Goal: Task Accomplishment & Management: Manage account settings

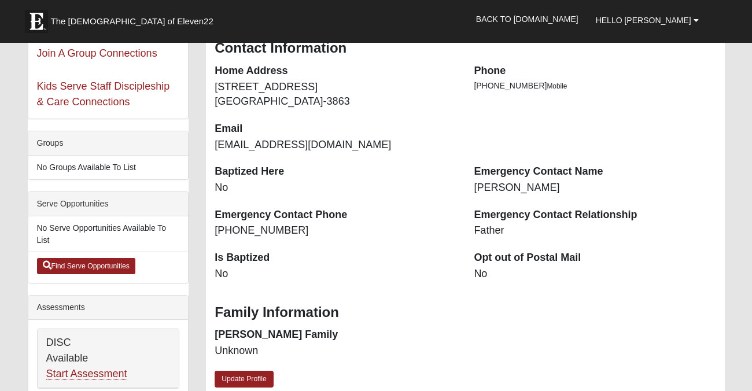
scroll to position [163, 0]
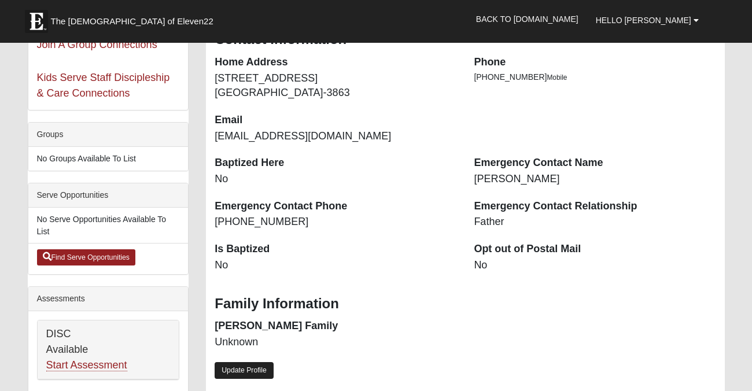
click at [250, 370] on link "Update Profile" at bounding box center [244, 370] width 59 height 17
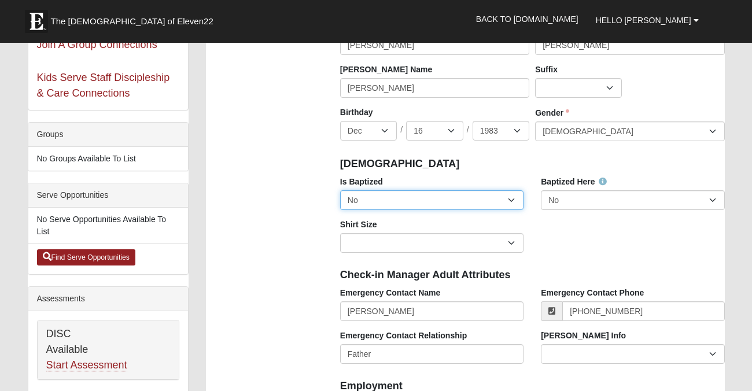
click at [396, 204] on select "No Yes" at bounding box center [431, 200] width 183 height 20
select select "True"
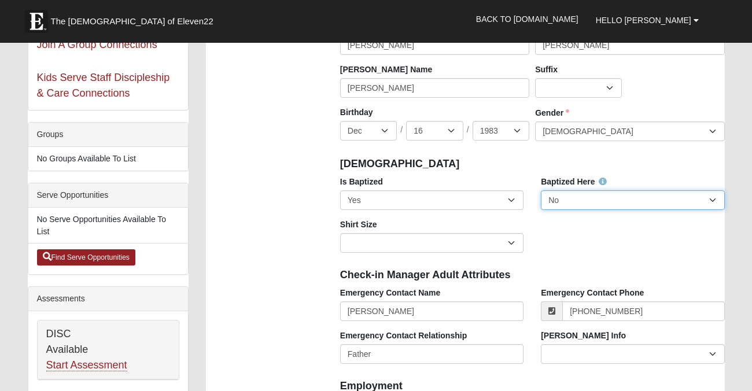
click at [603, 195] on select "No Yes" at bounding box center [632, 200] width 183 height 20
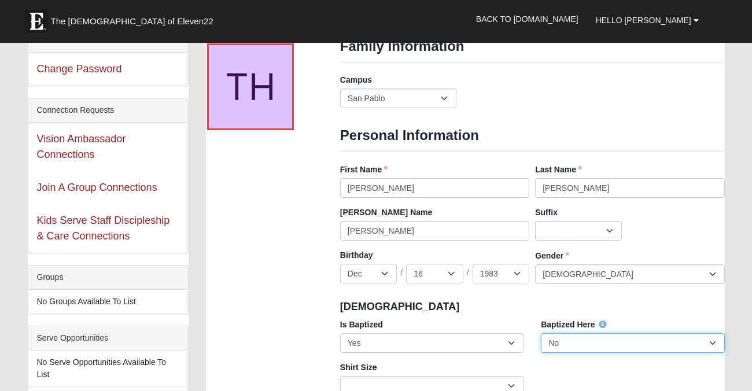
scroll to position [0, 0]
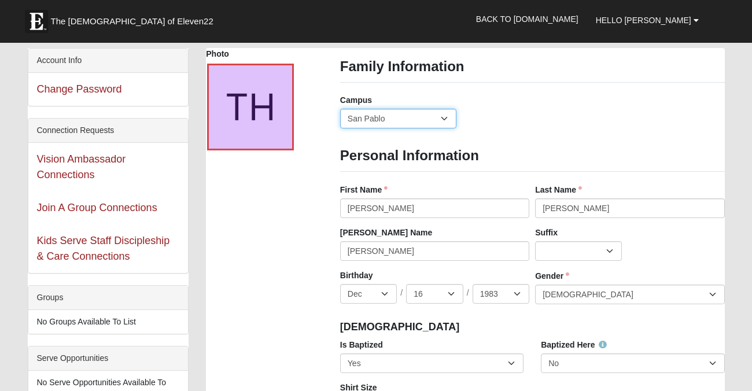
click at [445, 120] on select "Arlington Baymeadows Eleven22 Online Fleming Island Jesup Mandarin North Jax Or…" at bounding box center [398, 119] width 117 height 20
select select "19"
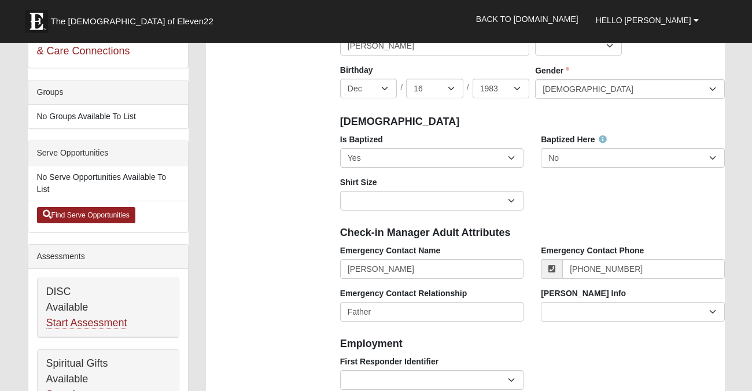
scroll to position [208, 0]
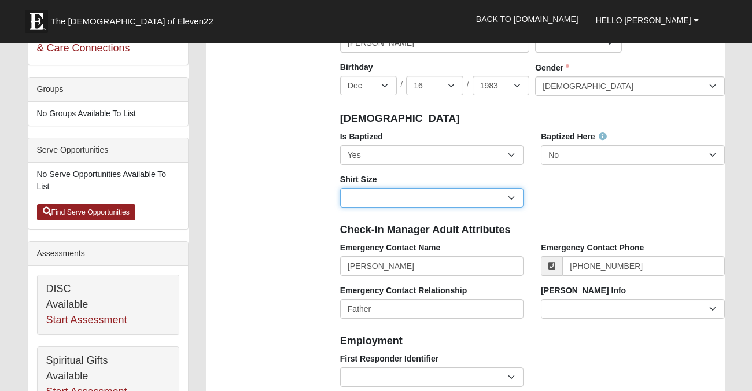
click at [509, 201] on select "Adult Small Adult Medium Adult Large Adult XL Adult XXL Adult 3XL Adult 4XL You…" at bounding box center [431, 198] width 183 height 20
select select "Adult XL"
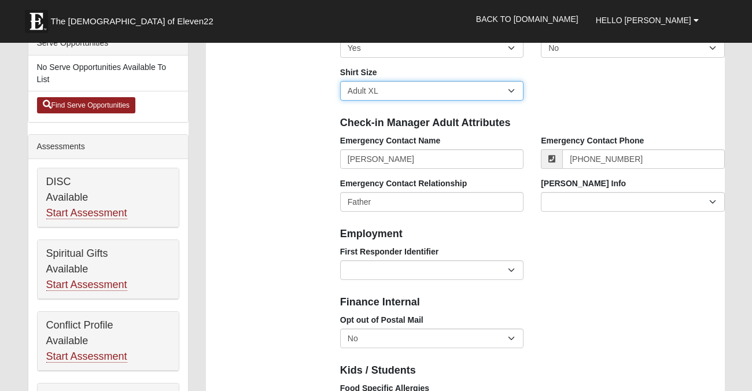
scroll to position [322, 0]
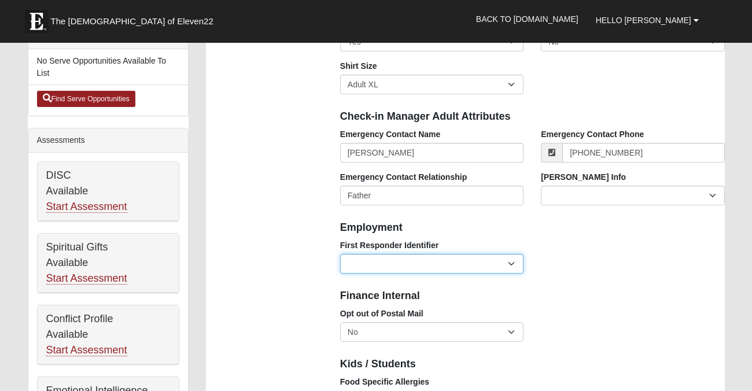
click at [512, 268] on select "EMT | Paramedic | Medical Firefighter | Fire Department Police Officer | Sherif…" at bounding box center [431, 264] width 183 height 20
select select "2493"
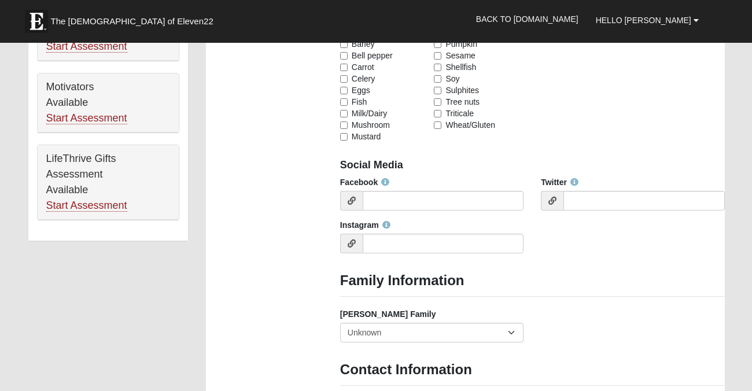
scroll to position [700, 0]
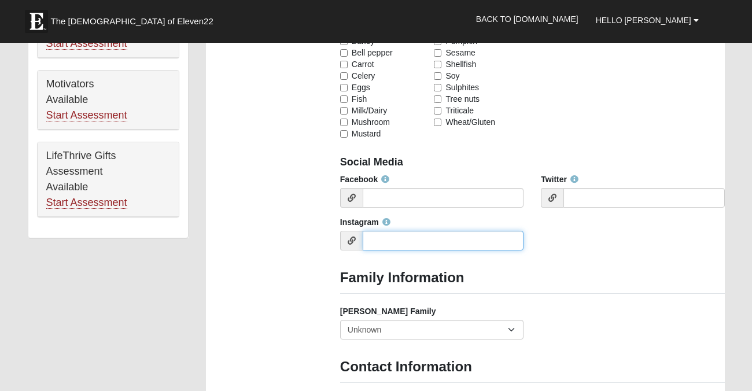
click at [391, 239] on input "Instagram" at bounding box center [443, 241] width 161 height 20
type input "dadahendley"
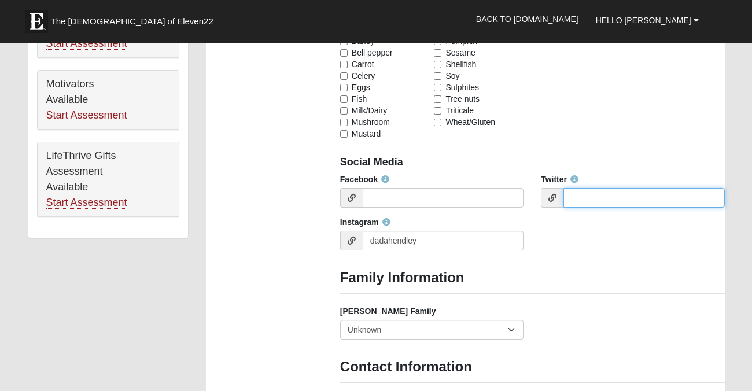
click at [593, 200] on input "Twitter" at bounding box center [643, 198] width 161 height 20
type input "dadahendley"
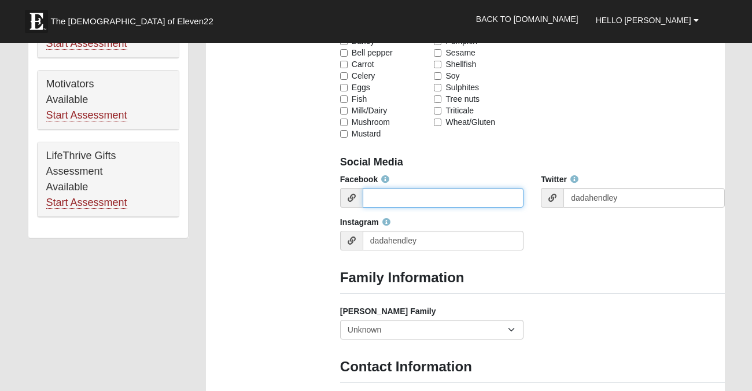
click at [450, 198] on input "Facebook" at bounding box center [443, 198] width 161 height 20
type input "t"
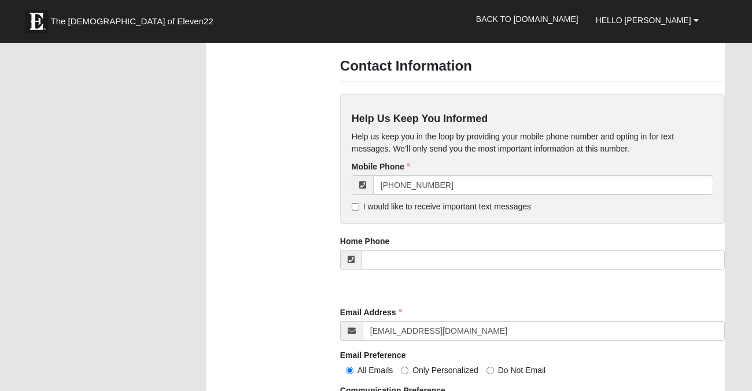
scroll to position [1003, 0]
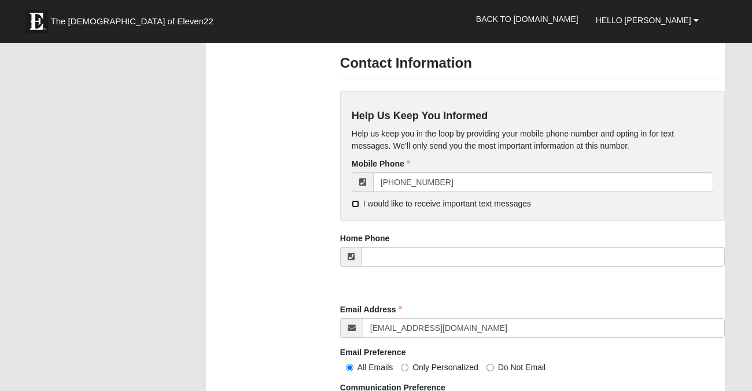
click at [352, 205] on input "I would like to receive important text messages" at bounding box center [356, 204] width 8 height 8
checkbox input "true"
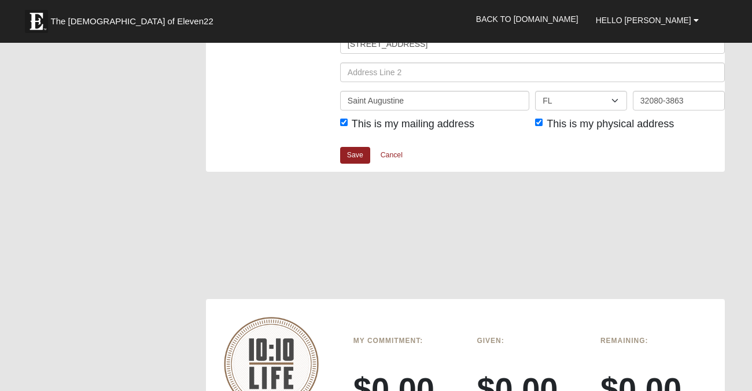
scroll to position [1473, 0]
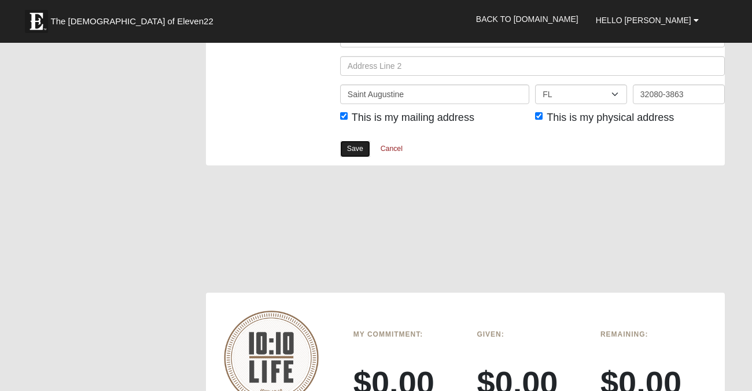
click at [354, 153] on link "Save" at bounding box center [355, 149] width 30 height 17
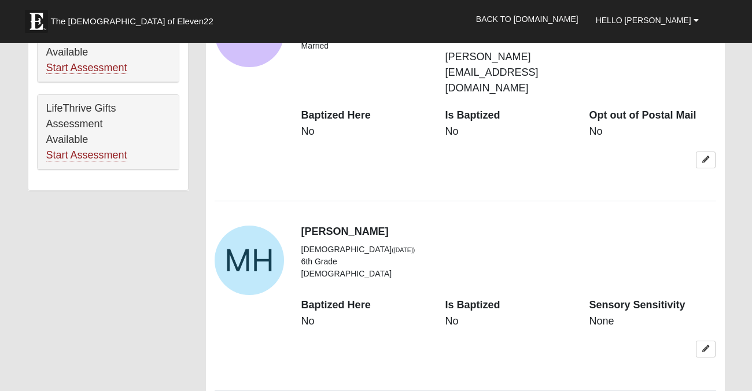
scroll to position [750, 0]
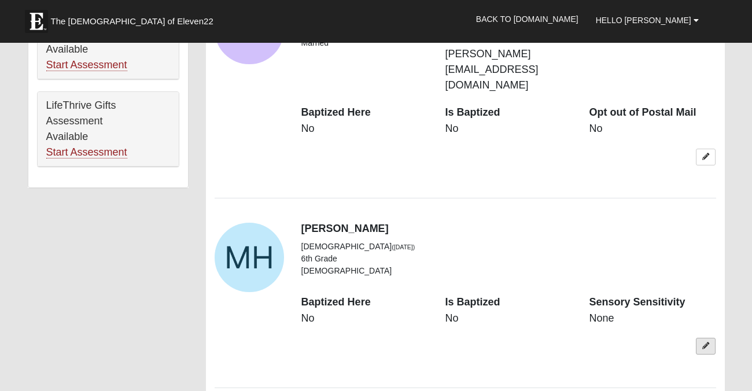
click at [703, 342] on icon at bounding box center [705, 345] width 7 height 7
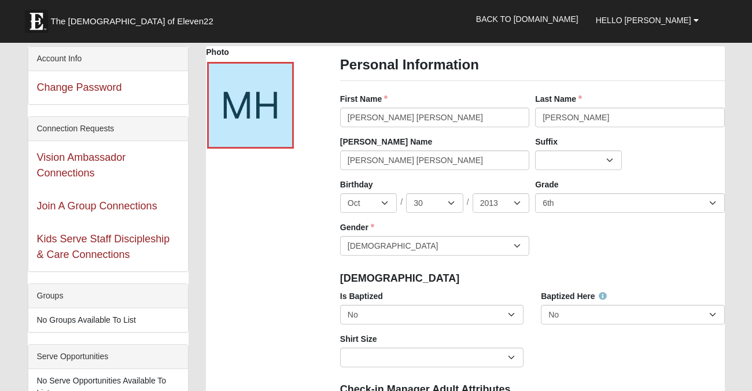
scroll to position [0, 0]
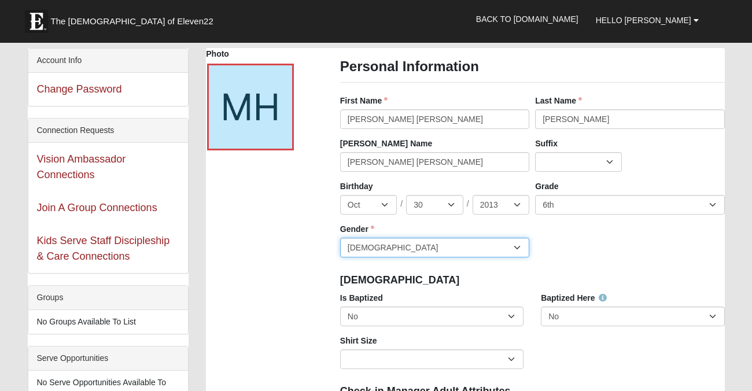
click at [516, 250] on select "[DEMOGRAPHIC_DATA] [DEMOGRAPHIC_DATA]" at bounding box center [434, 248] width 189 height 20
select select "[DEMOGRAPHIC_DATA]"
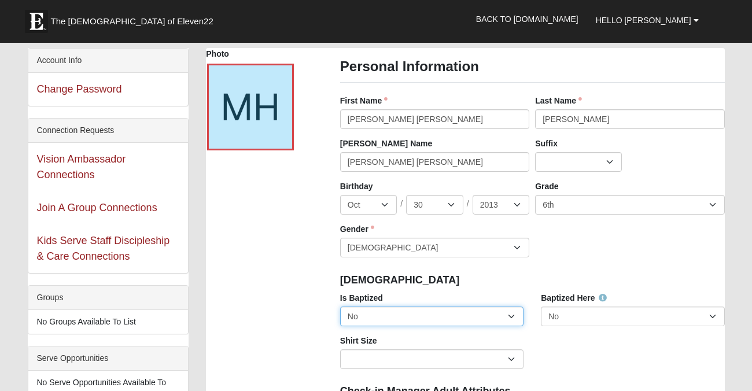
click at [514, 318] on select "No Yes" at bounding box center [431, 316] width 183 height 20
select select "True"
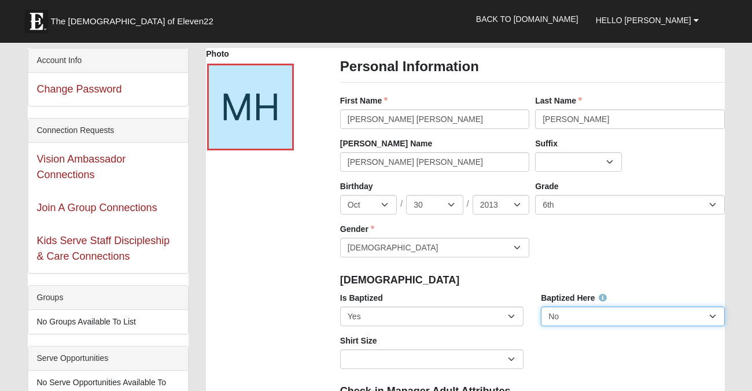
click at [570, 320] on select "No Yes" at bounding box center [632, 316] width 183 height 20
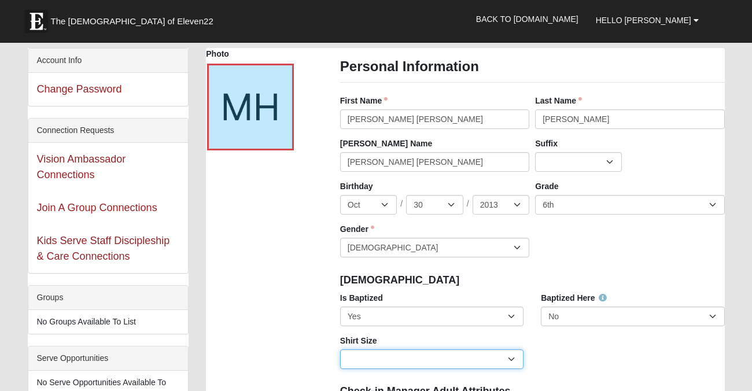
click at [511, 360] on select "Adult Small Adult Medium Adult Large Adult XL Adult XXL Adult 3XL Adult 4XL You…" at bounding box center [431, 359] width 183 height 20
select select "Youth Medium"
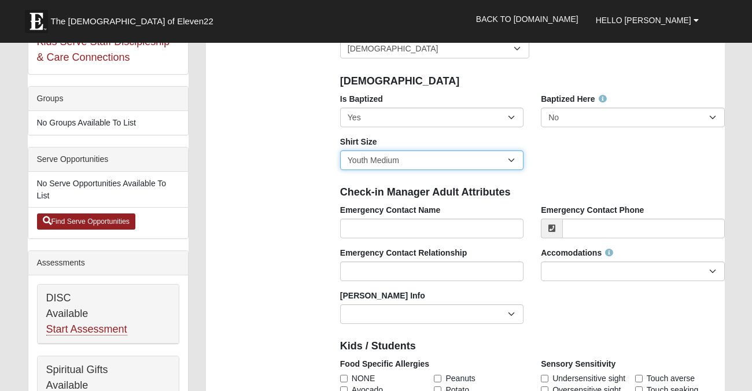
scroll to position [200, 0]
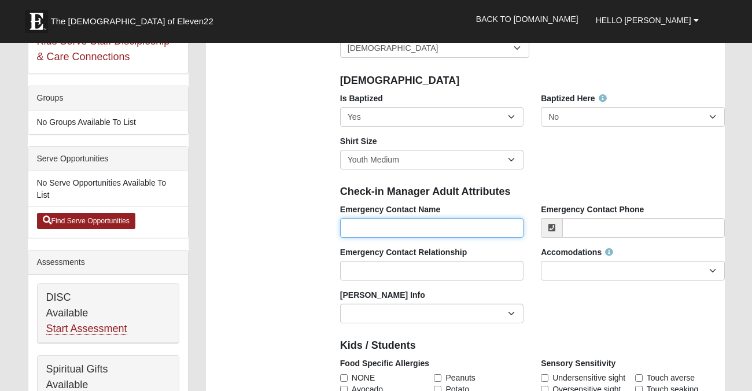
click at [453, 230] on input "Emergency Contact Name" at bounding box center [431, 228] width 183 height 20
type input "[PERSON_NAME]"
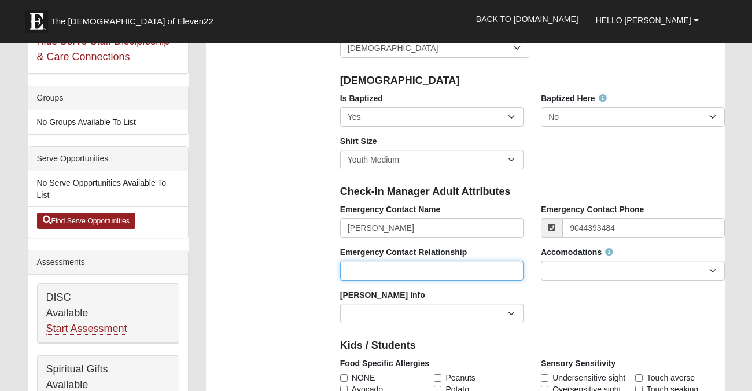
type input "[PHONE_NUMBER]"
click at [419, 269] on input "Emergency Contact Relationship" at bounding box center [431, 271] width 183 height 20
type input "f"
type input "Father"
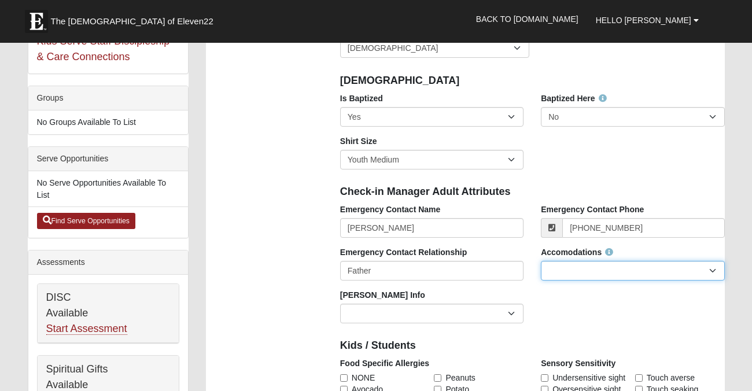
click at [565, 272] on select "None Needed Self Contained Special Needs Needs a Buddy Needs an ASL Interpreter…" at bounding box center [632, 271] width 183 height 20
select select "None Needed"
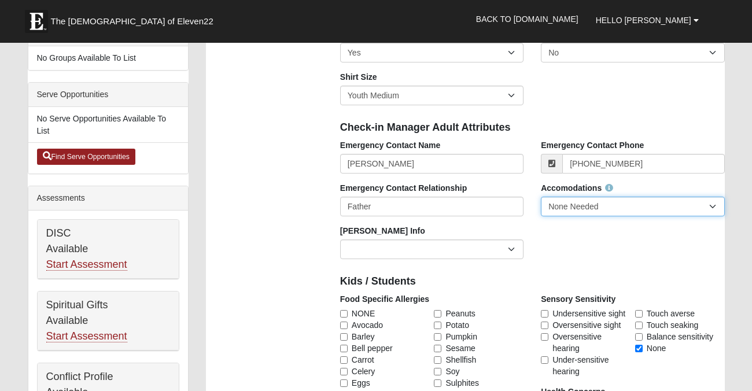
scroll to position [272, 0]
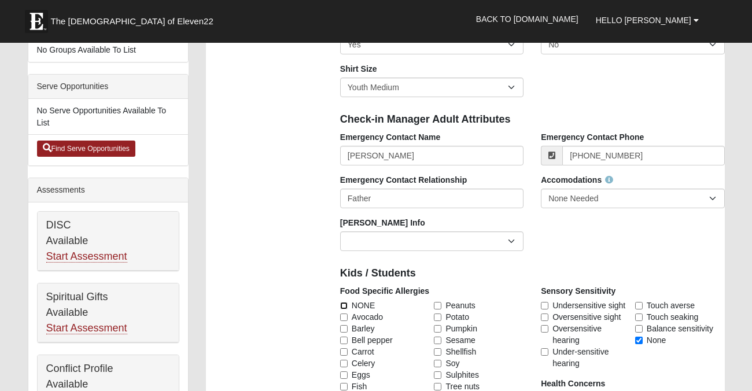
click at [343, 306] on input "NONE" at bounding box center [344, 306] width 8 height 8
checkbox input "true"
click at [492, 241] on select "Current Foster Child Current Foster Parent Former Foster Child Former Foster Pa…" at bounding box center [431, 241] width 183 height 20
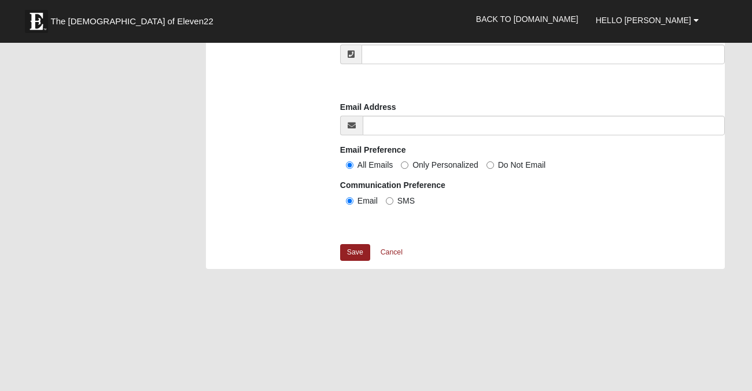
scroll to position [859, 0]
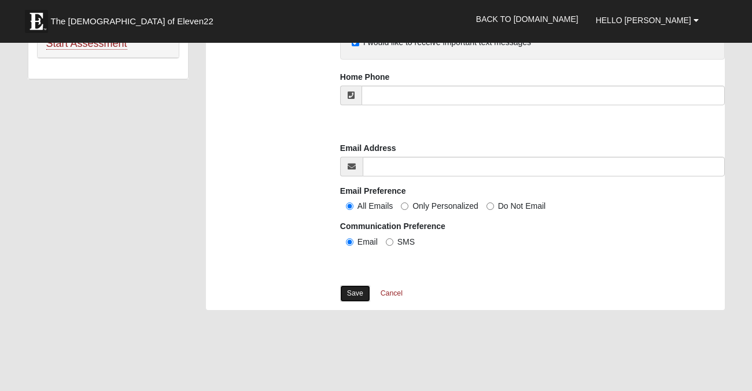
click at [354, 293] on link "Save" at bounding box center [355, 293] width 30 height 17
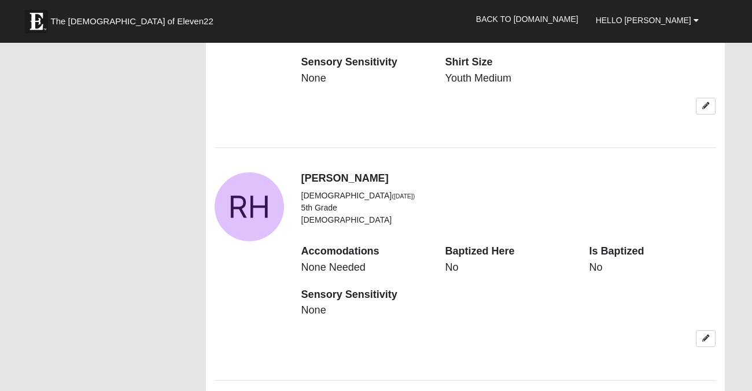
scroll to position [1135, 0]
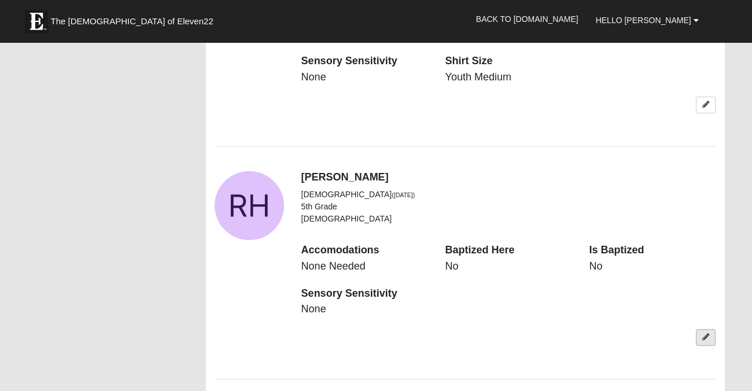
click at [704, 329] on link at bounding box center [706, 337] width 20 height 17
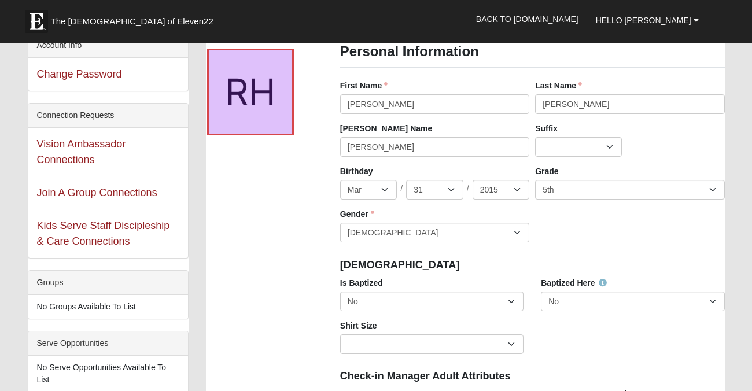
scroll to position [0, 0]
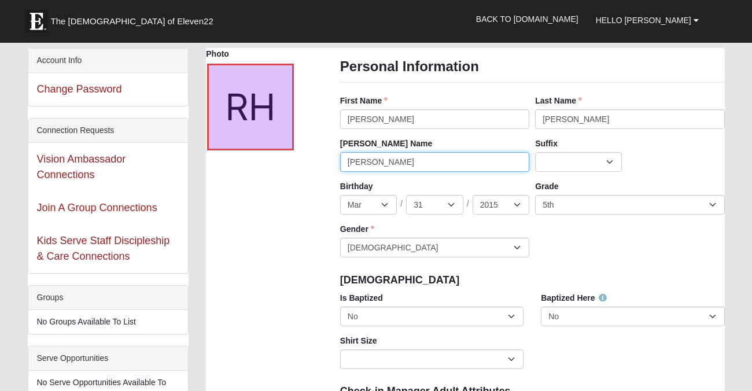
click at [406, 167] on input "Rosalie" at bounding box center [434, 162] width 189 height 20
type input "Rosie"
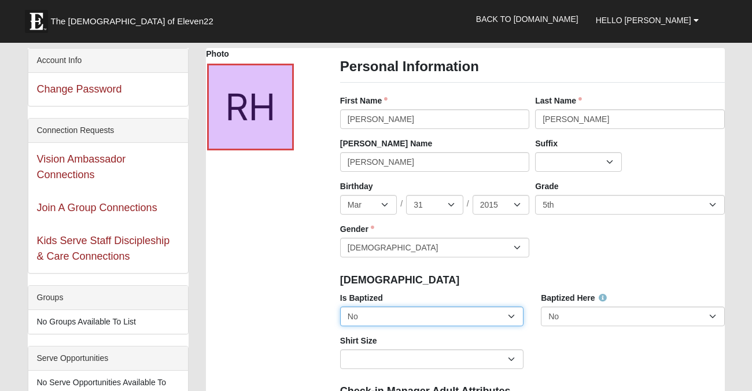
click at [512, 316] on select "No Yes" at bounding box center [431, 316] width 183 height 20
select select "True"
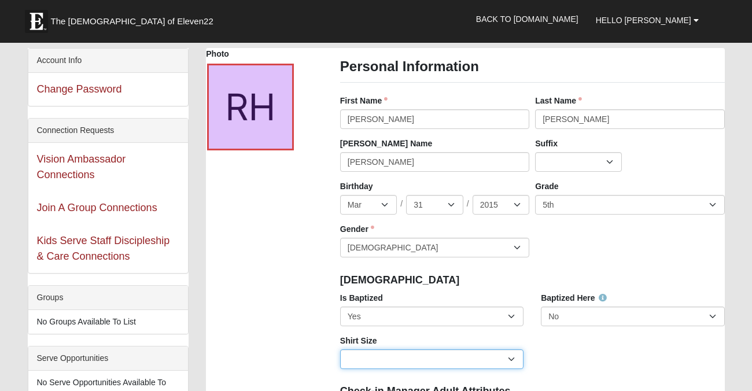
click at [459, 361] on select "Adult Small Adult Medium Adult Large Adult XL Adult XXL Adult 3XL Adult 4XL You…" at bounding box center [431, 359] width 183 height 20
select select "Youth Medium"
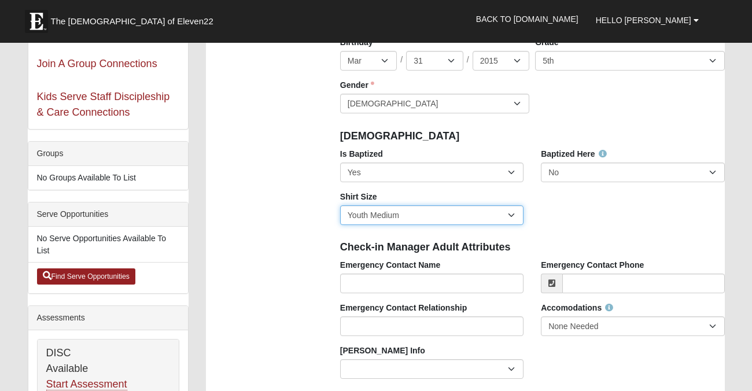
scroll to position [146, 0]
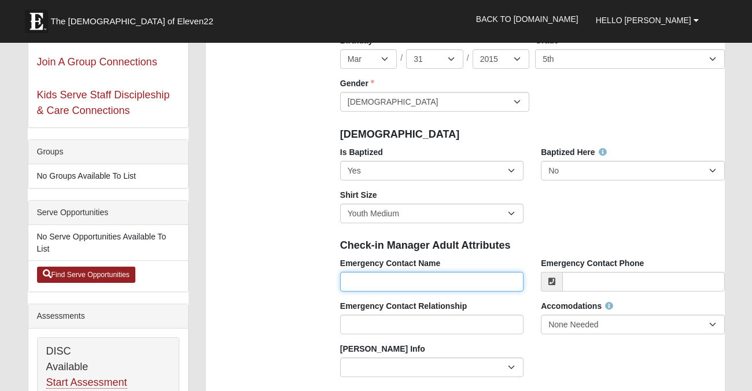
click at [411, 283] on input "Emergency Contact Name" at bounding box center [431, 282] width 183 height 20
type input "[PERSON_NAME]"
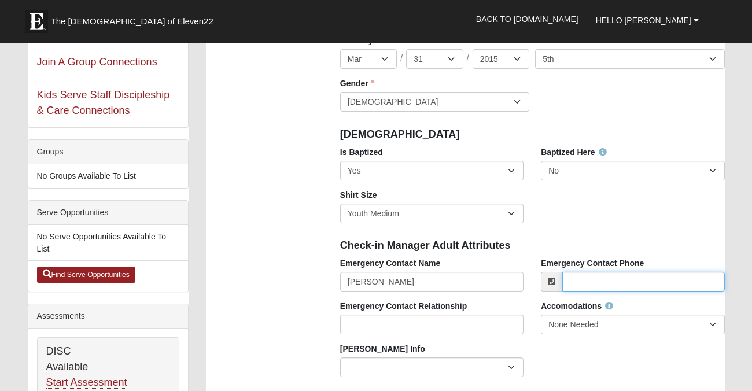
click at [576, 285] on input "Emergency Contact Phone" at bounding box center [643, 282] width 162 height 20
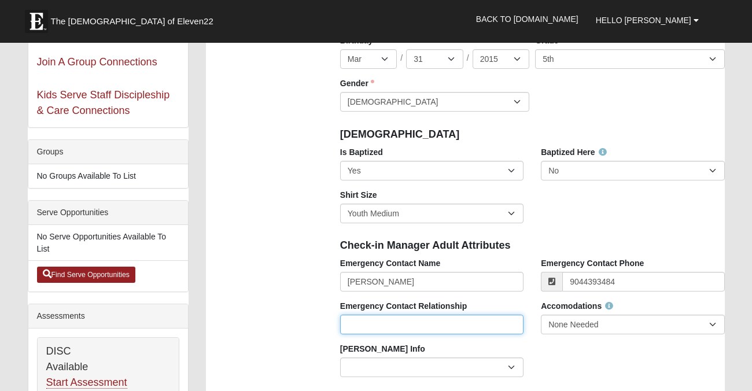
type input "[PHONE_NUMBER]"
click at [479, 320] on input "Emergency Contact Relationship" at bounding box center [431, 325] width 183 height 20
type input "Father"
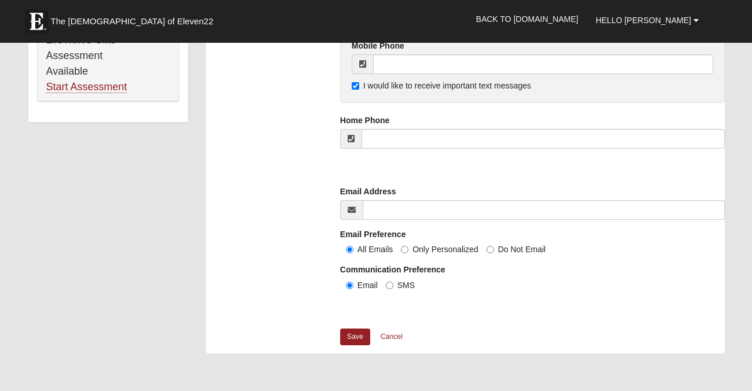
scroll to position [840, 0]
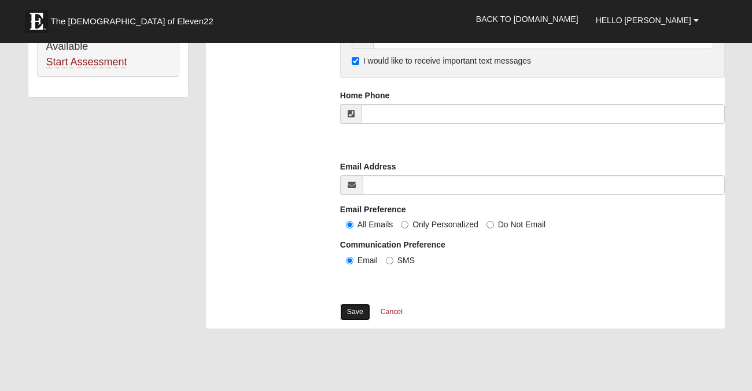
click at [354, 312] on link "Save" at bounding box center [355, 312] width 30 height 17
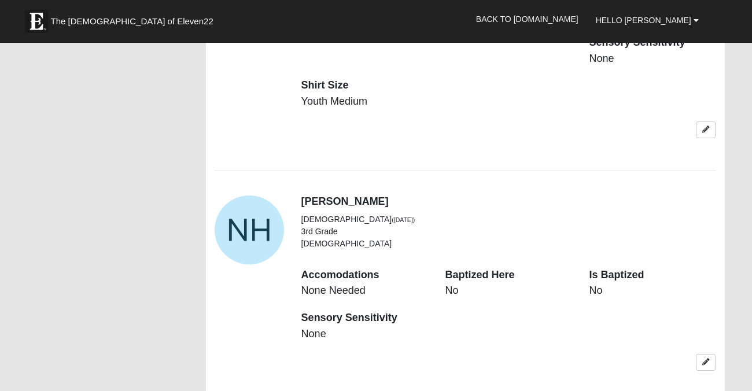
scroll to position [1446, 0]
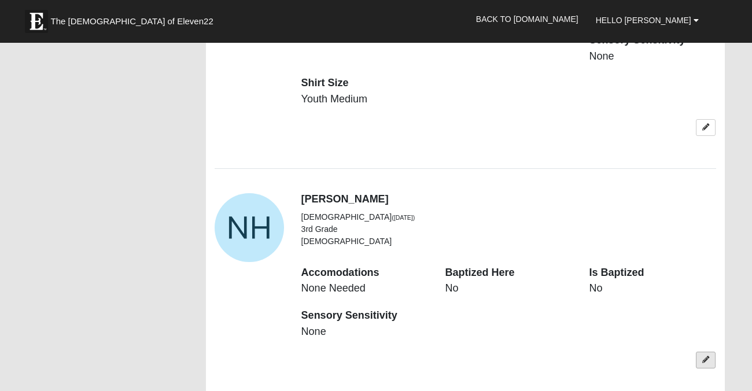
click at [704, 356] on icon at bounding box center [705, 359] width 7 height 7
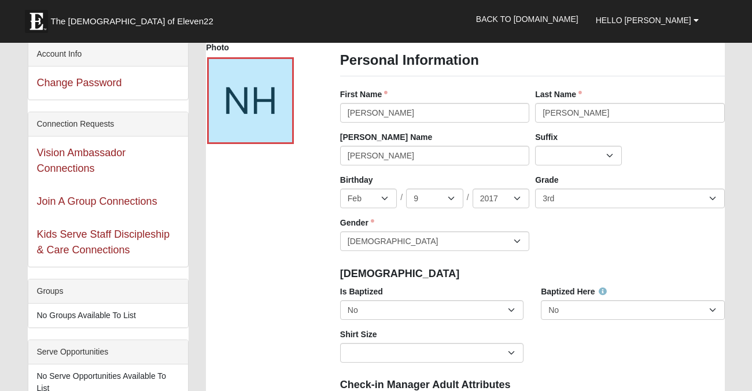
scroll to position [0, 0]
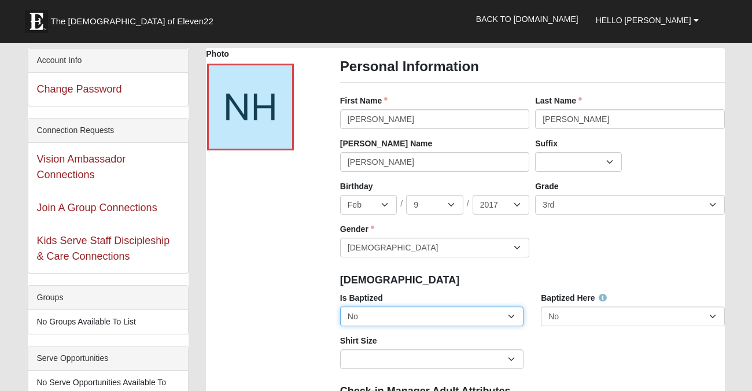
click at [512, 316] on select "No Yes" at bounding box center [431, 316] width 183 height 20
select select "True"
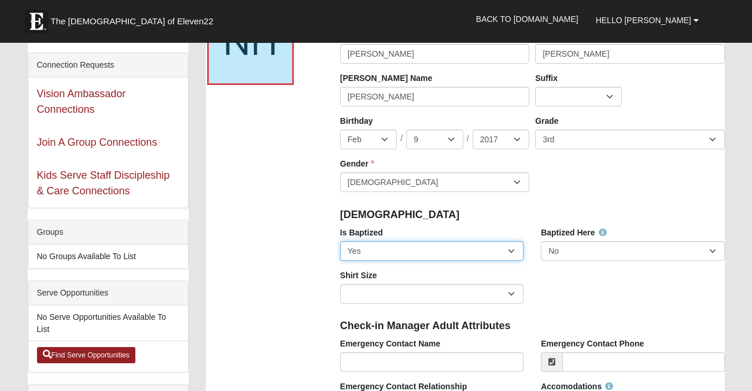
scroll to position [66, 0]
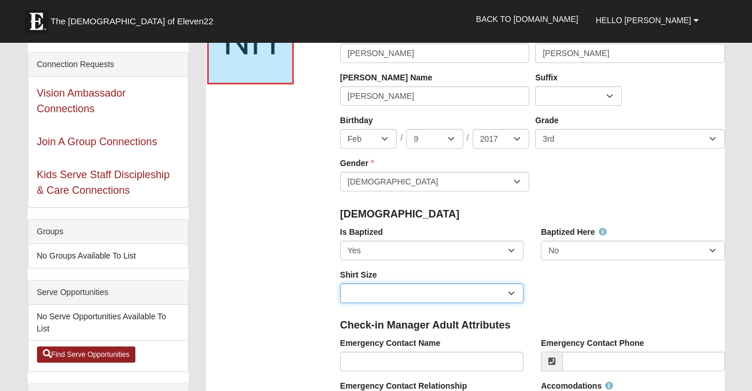
click at [416, 295] on select "Adult Small Adult Medium Adult Large Adult XL Adult XXL Adult 3XL Adult 4XL You…" at bounding box center [431, 293] width 183 height 20
select select "Youth Small"
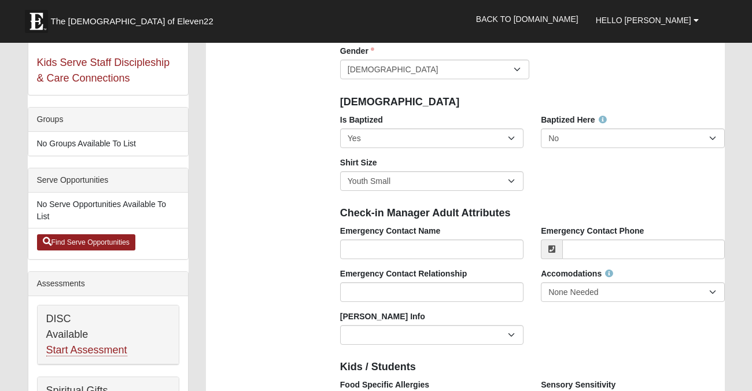
scroll to position [186, 0]
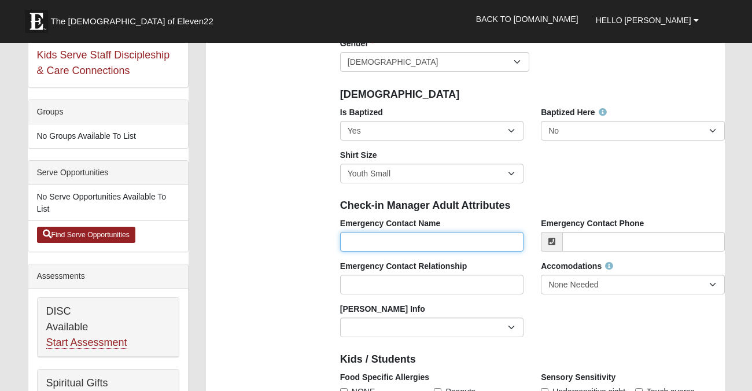
click at [375, 249] on input "Emergency Contact Name" at bounding box center [431, 242] width 183 height 20
type input "[PERSON_NAME]"
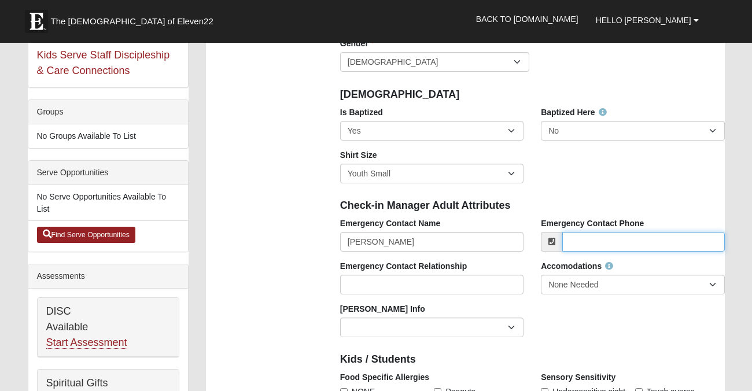
click at [568, 240] on input "Emergency Contact Phone" at bounding box center [643, 242] width 162 height 20
type input "[PHONE_NUMBER]"
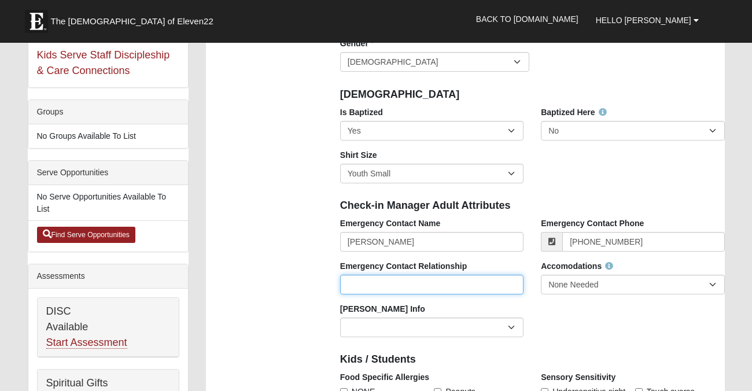
click at [448, 289] on input "Emergency Contact Relationship" at bounding box center [431, 285] width 183 height 20
type input "Father"
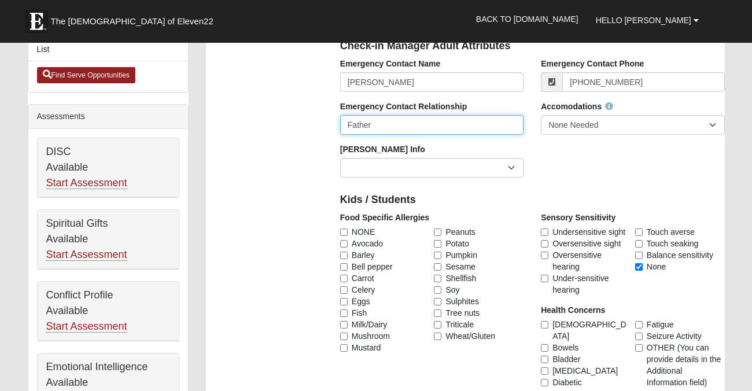
scroll to position [349, 0]
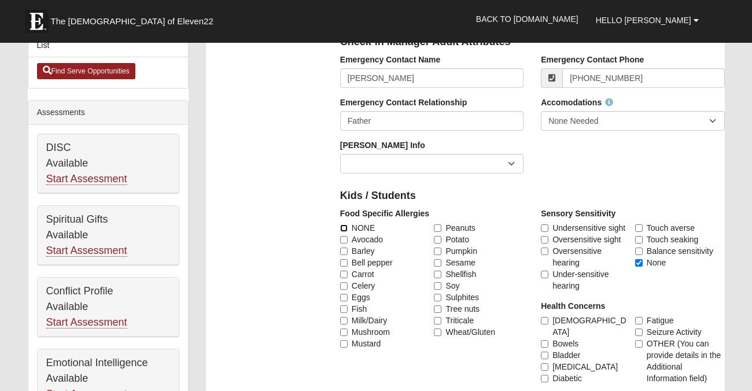
click at [343, 228] on input "NONE" at bounding box center [344, 228] width 8 height 8
checkbox input "true"
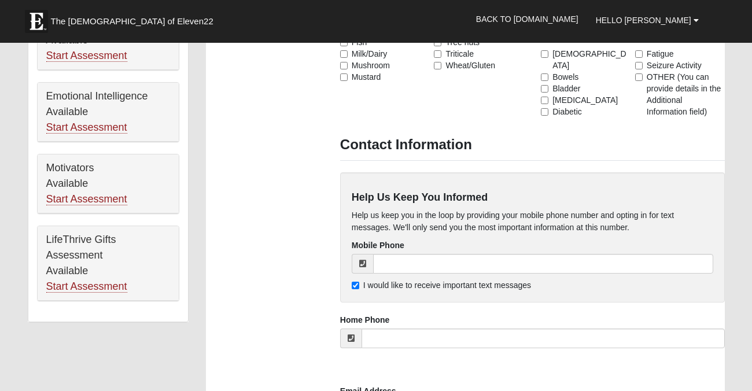
scroll to position [619, 0]
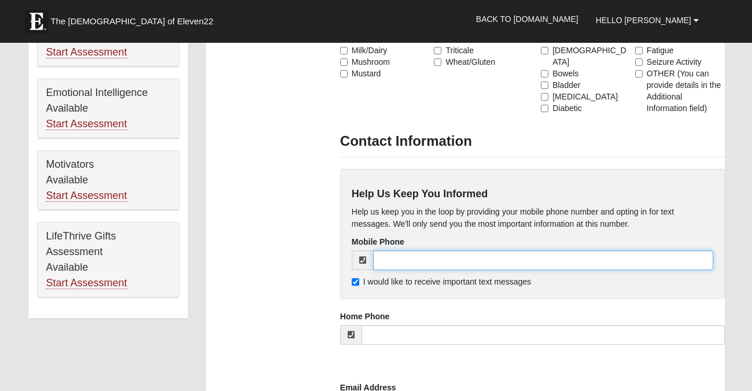
click at [415, 261] on input "tel" at bounding box center [543, 260] width 340 height 20
type input "[PHONE_NUMBER]"
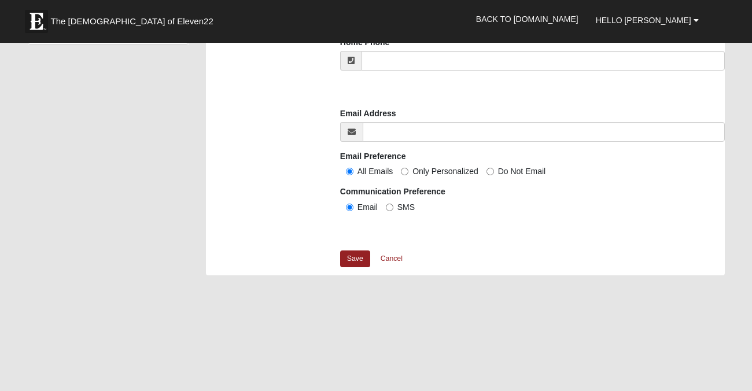
scroll to position [894, 0]
click at [355, 259] on link "Save" at bounding box center [355, 258] width 30 height 17
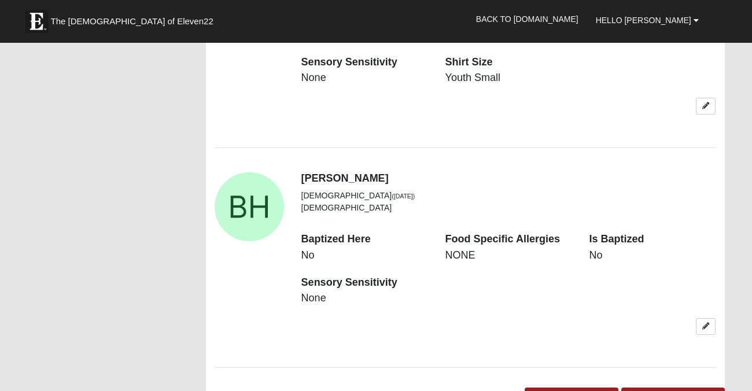
scroll to position [1813, 0]
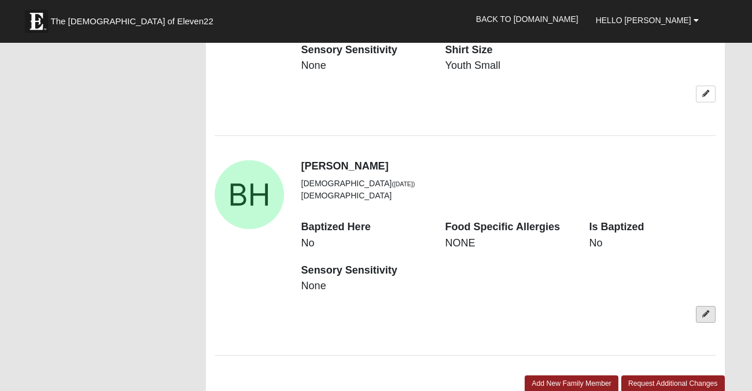
click at [702, 311] on icon at bounding box center [705, 314] width 7 height 7
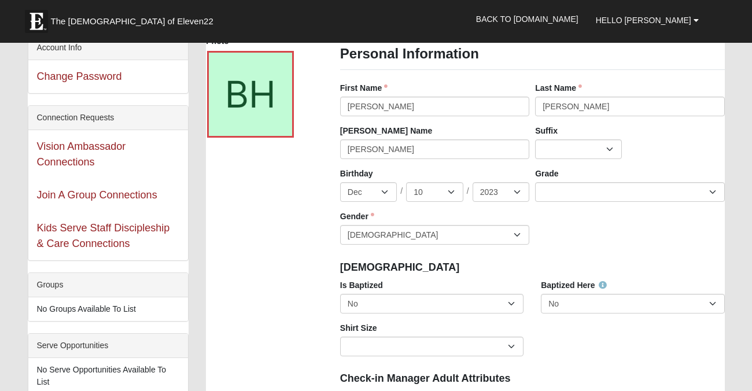
scroll to position [0, 0]
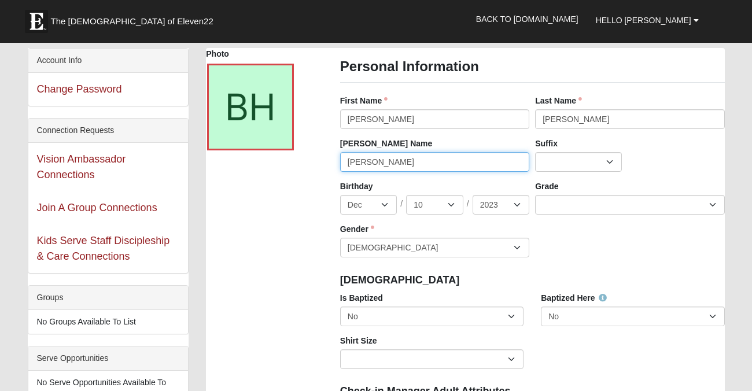
click at [434, 164] on input "[PERSON_NAME]" at bounding box center [434, 162] width 189 height 20
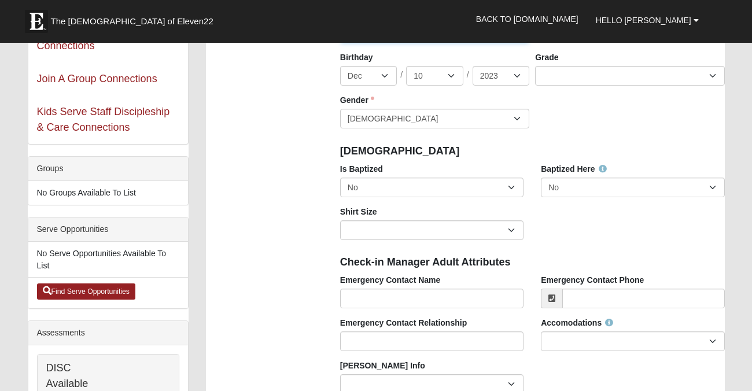
scroll to position [135, 0]
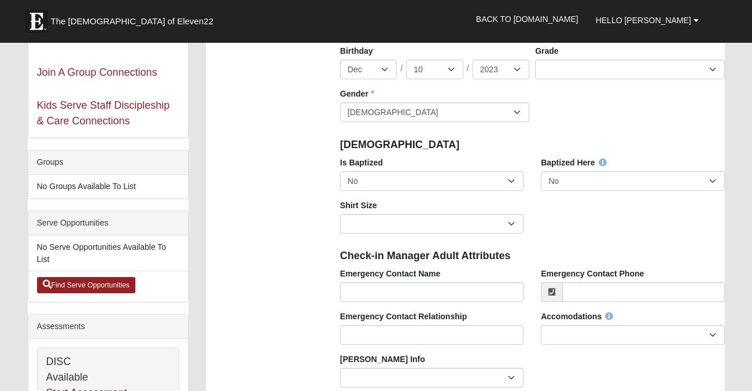
type input "Bennny"
click at [472, 295] on input "Emergency Contact Name" at bounding box center [431, 292] width 183 height 20
type input "[PERSON_NAME]"
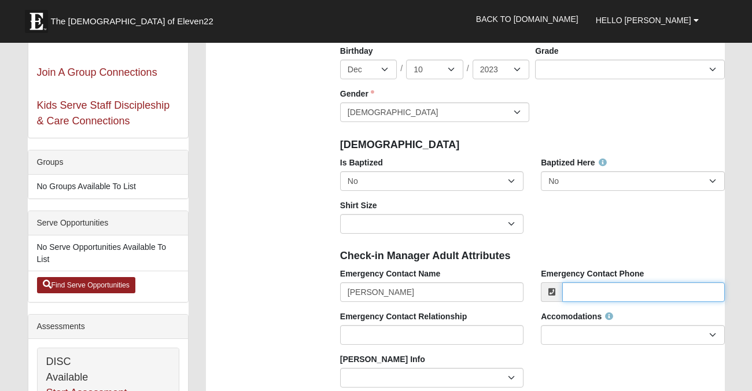
click at [600, 294] on input "Emergency Contact Phone" at bounding box center [643, 292] width 162 height 20
type input "[PHONE_NUMBER]"
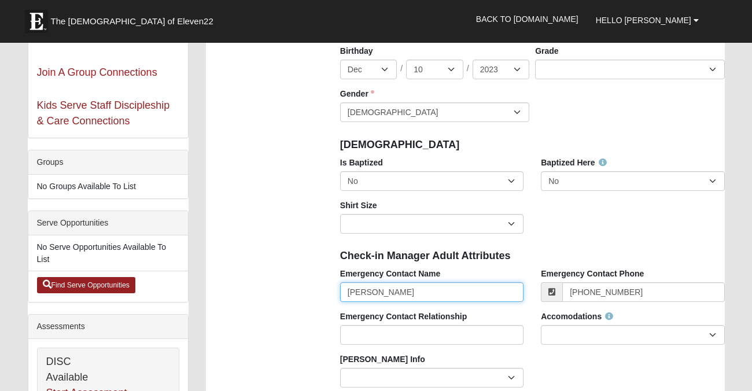
click at [435, 294] on input "[PERSON_NAME]" at bounding box center [431, 292] width 183 height 20
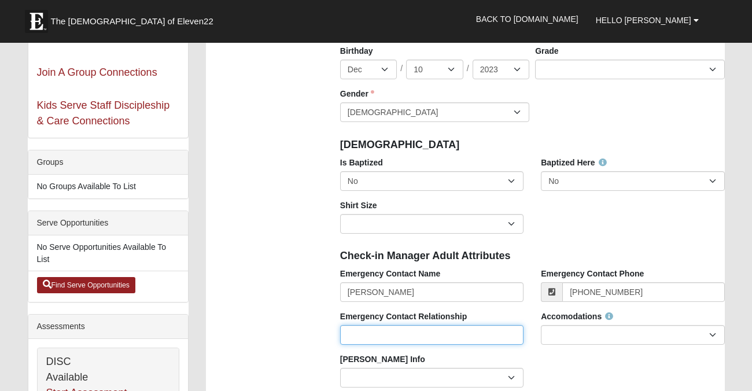
click at [438, 332] on input "Emergency Contact Relationship" at bounding box center [431, 335] width 183 height 20
type input "Father"
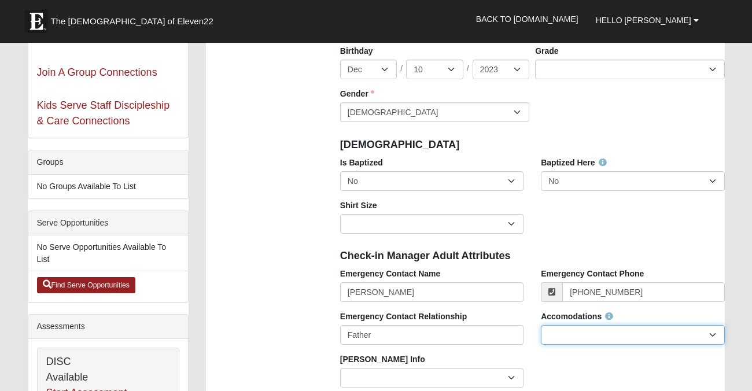
click at [589, 336] on select "None Needed Self Contained Special Needs Needs a Buddy Needs an ASL Interpreter…" at bounding box center [632, 335] width 183 height 20
select select "None Needed"
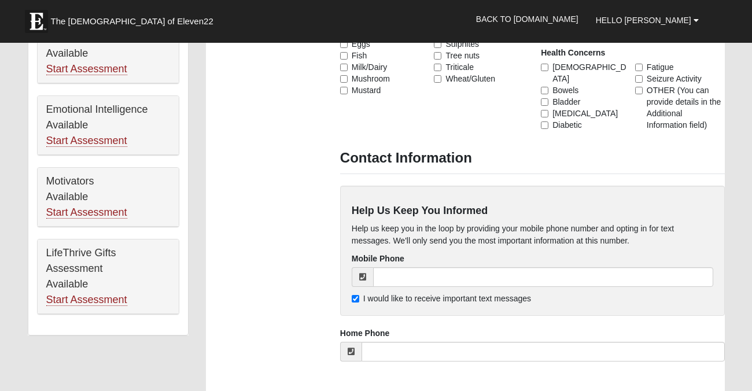
scroll to position [612, 0]
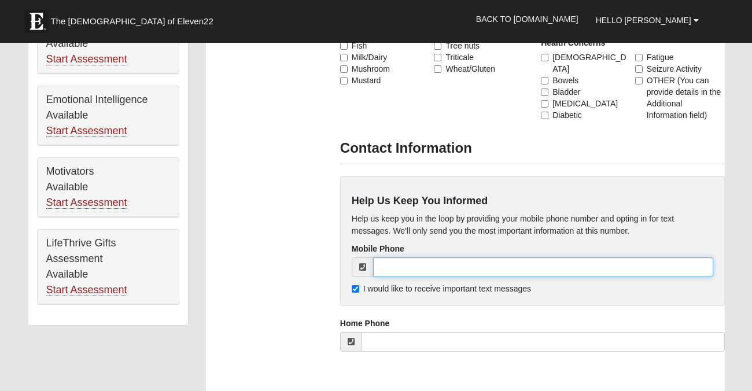
click at [466, 268] on input "tel" at bounding box center [543, 267] width 340 height 20
type input "[PHONE_NUMBER]"
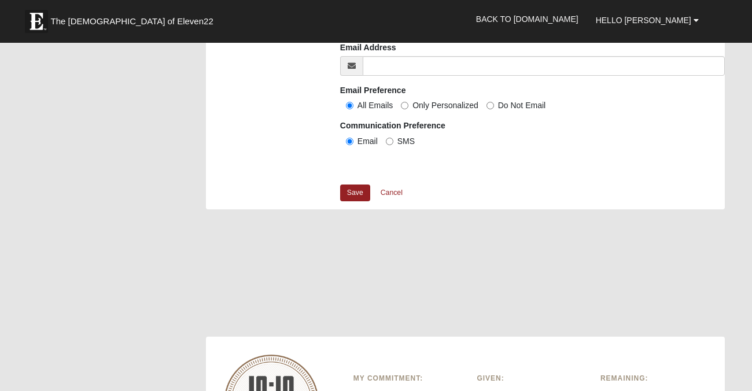
scroll to position [950, 0]
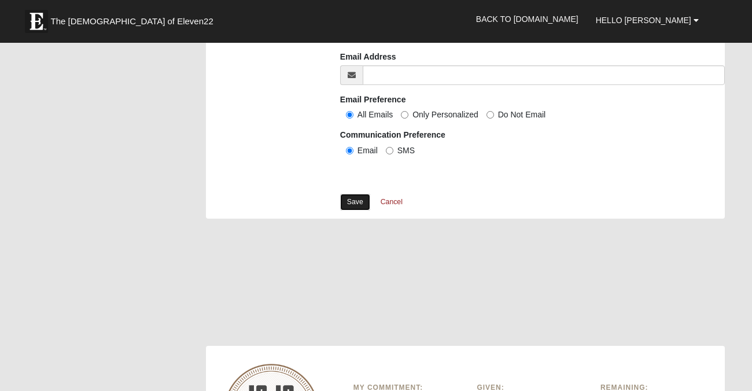
click at [354, 204] on link "Save" at bounding box center [355, 202] width 30 height 17
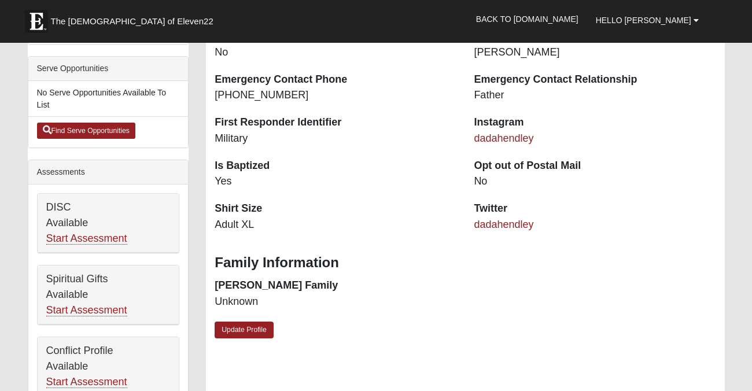
scroll to position [295, 0]
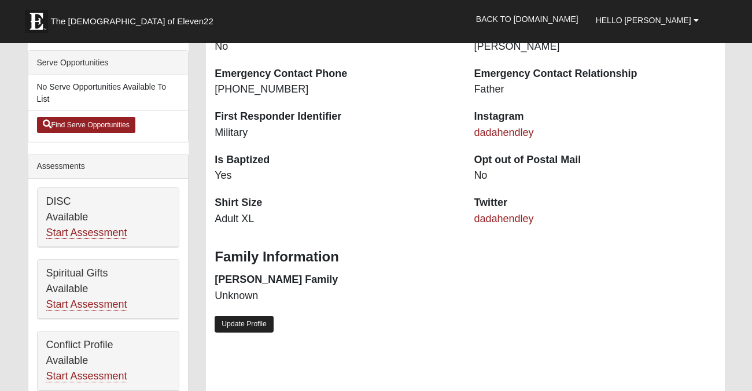
click at [240, 324] on link "Update Profile" at bounding box center [244, 324] width 59 height 17
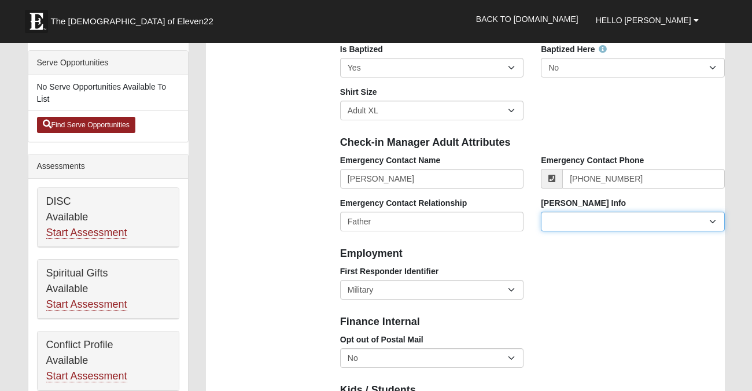
click at [603, 217] on select "Current [PERSON_NAME] Child Current [PERSON_NAME] Parent Former [PERSON_NAME] C…" at bounding box center [632, 222] width 183 height 20
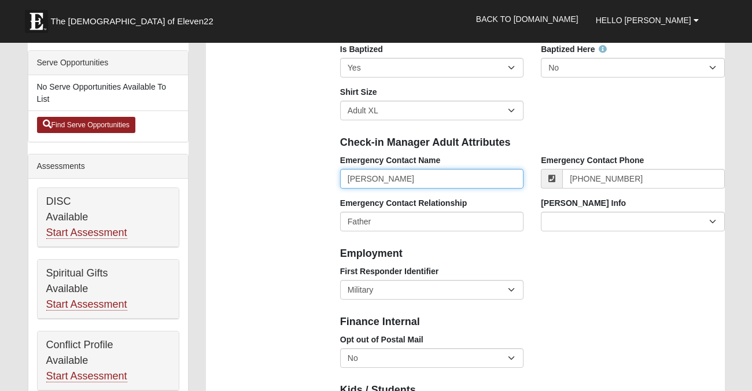
click at [461, 186] on input "[PERSON_NAME]" at bounding box center [431, 179] width 183 height 20
type input "[PERSON_NAME]"
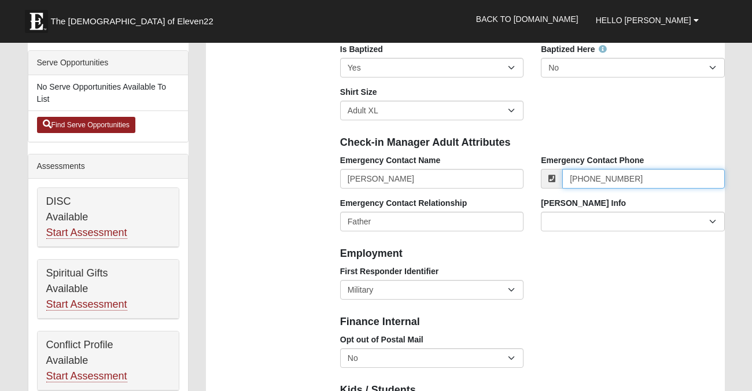
click at [641, 172] on input "[PHONE_NUMBER]" at bounding box center [643, 179] width 162 height 20
click at [637, 180] on input "[PHONE_NUMBER]" at bounding box center [643, 179] width 162 height 20
type input "(904) 439-3483"
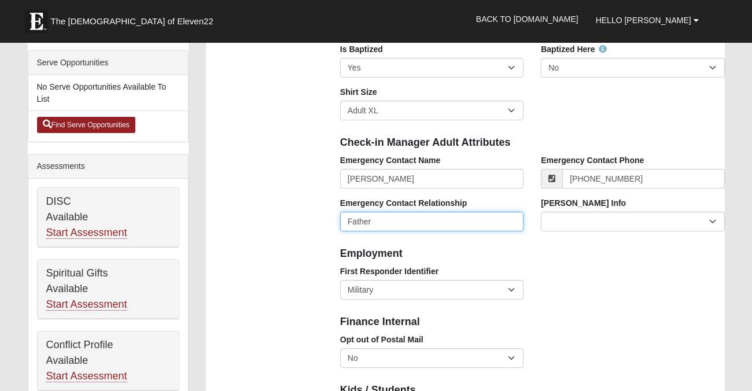
click at [487, 224] on input "Father" at bounding box center [431, 222] width 183 height 20
type input "wife"
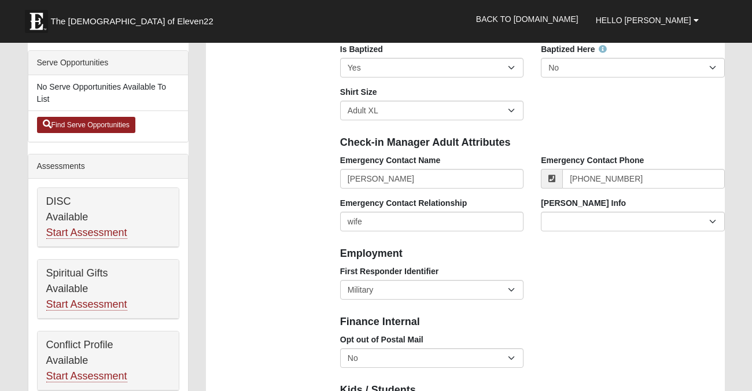
click at [591, 291] on div "First Responder Identifier EMT | Paramedic | Medical Firefighter | Fire Departm…" at bounding box center [532, 286] width 402 height 43
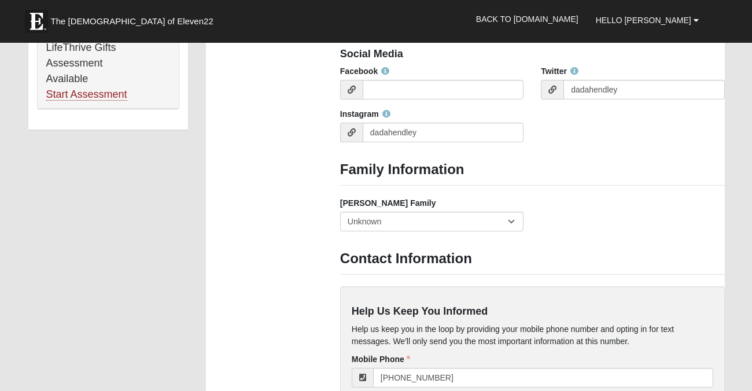
scroll to position [809, 0]
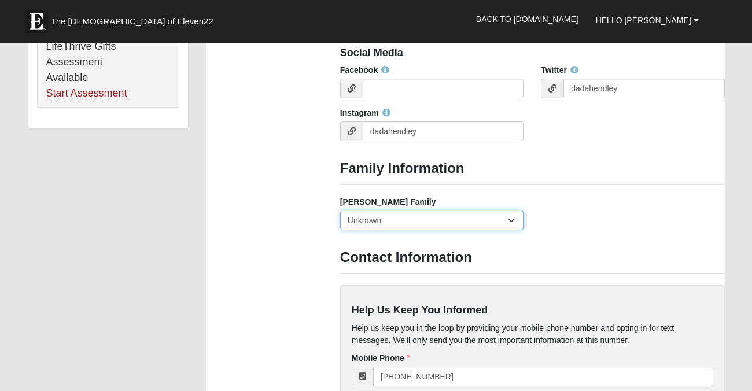
click at [516, 222] on select "Yes, we are a current foster family No, we are a former foster family No, we ha…" at bounding box center [431, 220] width 183 height 20
select select "2891"
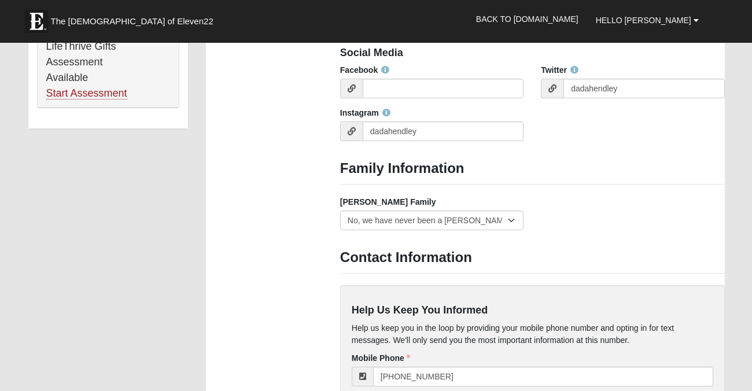
click at [586, 243] on div "Family Information Campus Arlington Baymeadows Eleven22 Online Fleming Island J…" at bounding box center [532, 34] width 402 height 1591
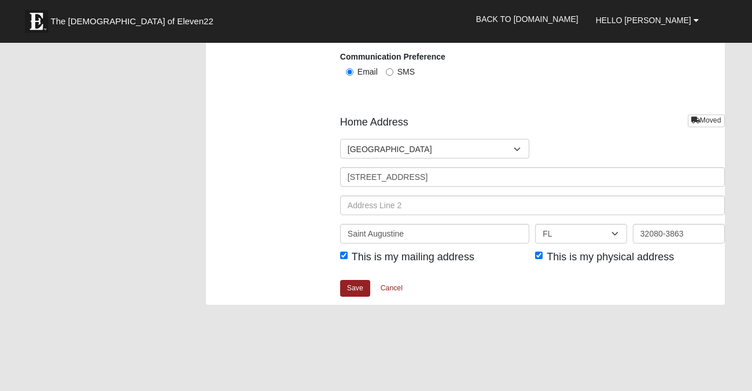
scroll to position [1335, 0]
click at [355, 287] on link "Save" at bounding box center [355, 287] width 30 height 17
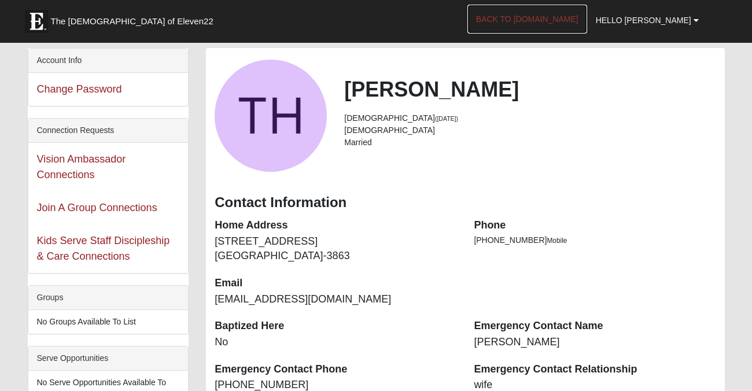
click at [561, 23] on link "Back to [DOMAIN_NAME]" at bounding box center [527, 19] width 120 height 29
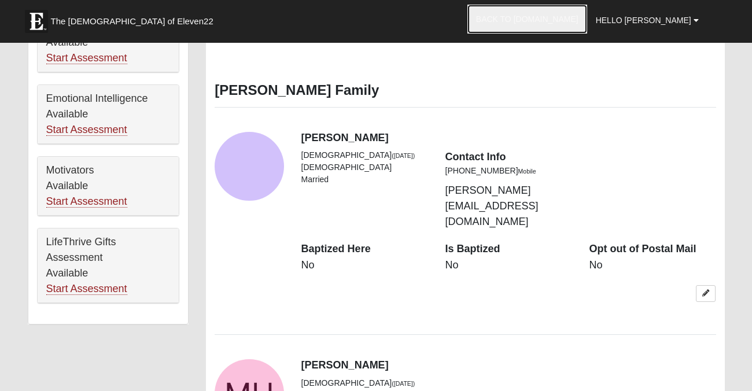
scroll to position [615, 0]
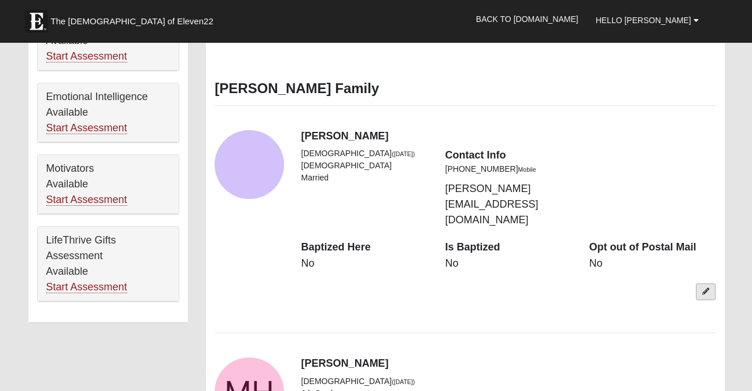
click at [704, 288] on icon at bounding box center [705, 291] width 7 height 7
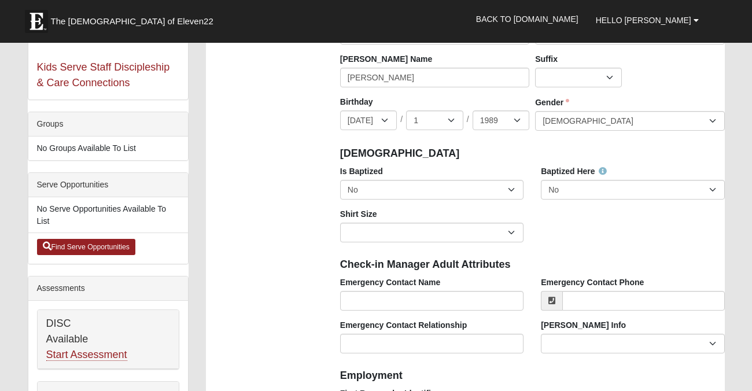
scroll to position [192, 0]
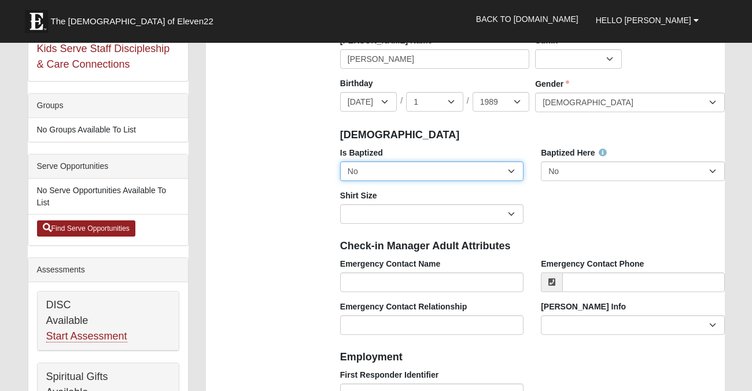
click at [511, 172] on select "No Yes" at bounding box center [431, 171] width 183 height 20
select select "True"
click at [535, 232] on div "Check-in Manager Adult Attributes" at bounding box center [532, 244] width 402 height 25
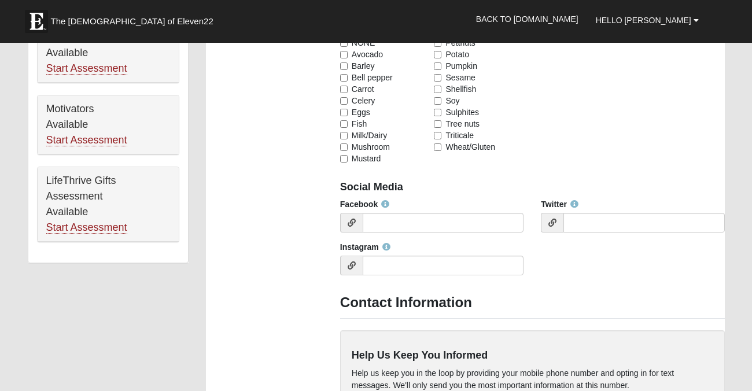
scroll to position [677, 0]
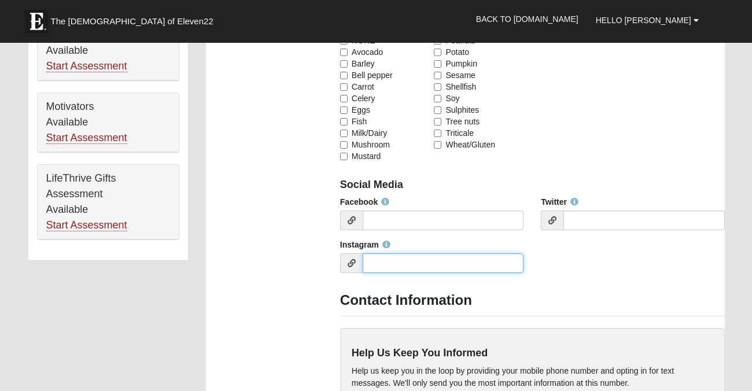
click at [435, 261] on input "Instagram" at bounding box center [443, 263] width 161 height 20
type input "@mrsamyhendley"
click at [609, 274] on div "Facebook Twitter Instagram @mrsamyhendley" at bounding box center [532, 239] width 402 height 86
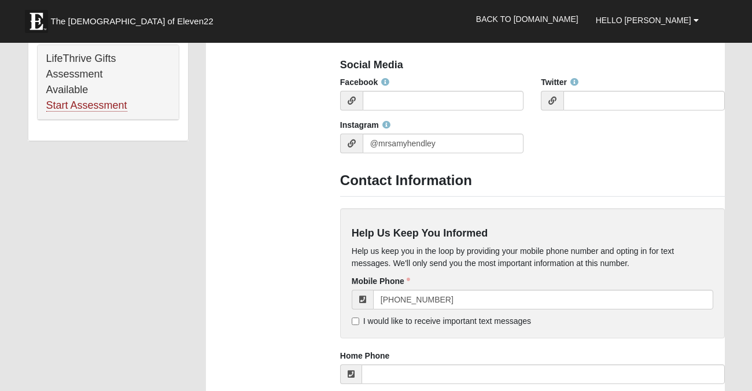
scroll to position [866, 0]
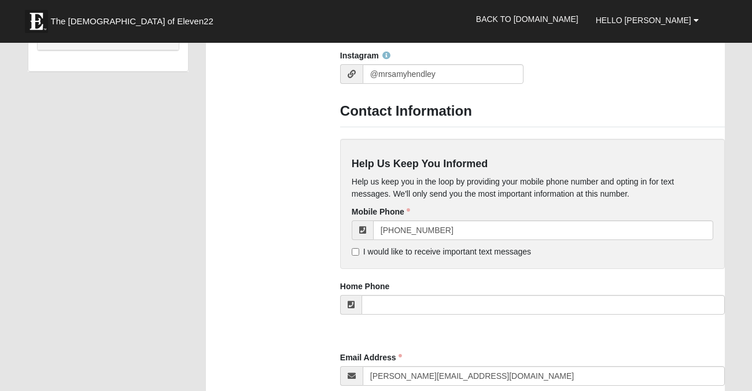
click at [513, 251] on span "I would like to receive important text messages" at bounding box center [447, 251] width 168 height 9
click at [359, 251] on input "I would like to receive important text messages" at bounding box center [356, 252] width 8 height 8
checkbox input "true"
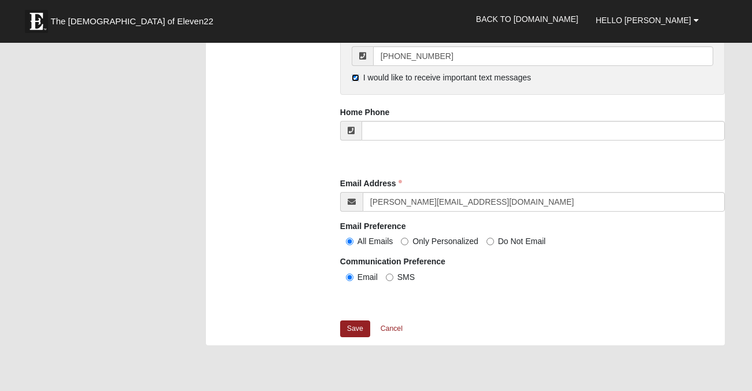
scroll to position [1041, 0]
click at [360, 332] on link "Save" at bounding box center [355, 328] width 30 height 17
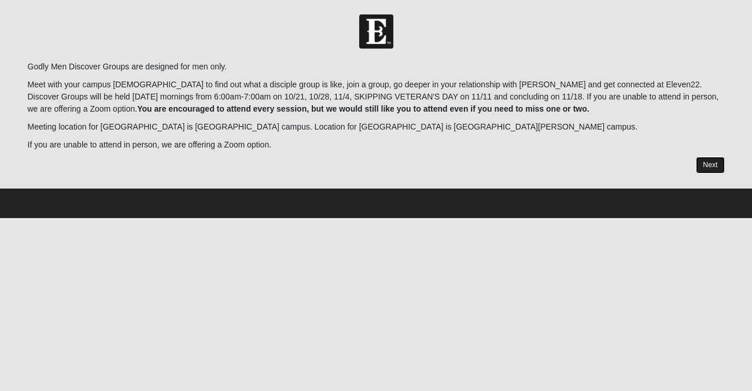
click at [706, 165] on link "Next" at bounding box center [710, 165] width 28 height 17
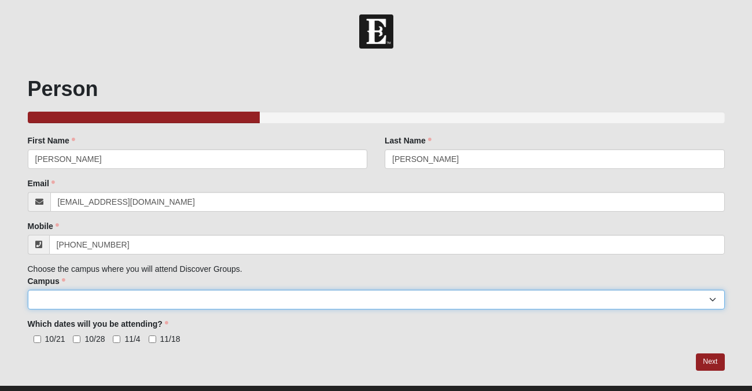
click at [712, 300] on select "[GEOGRAPHIC_DATA] [GEOGRAPHIC_DATA] (Coming Soon) Eleven22 Online [PERSON_NAME]…" at bounding box center [376, 300] width 697 height 20
select select "19"
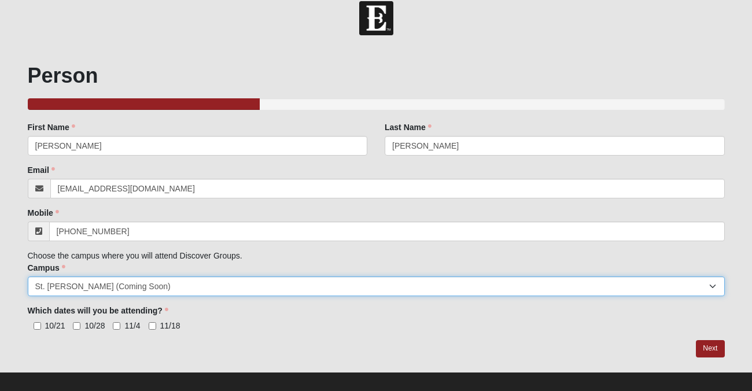
scroll to position [24, 0]
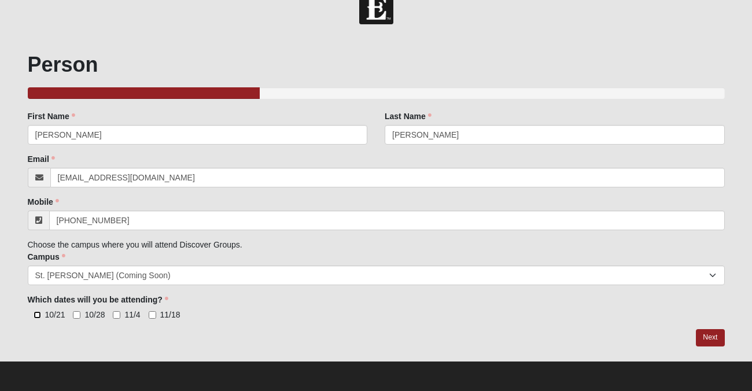
click at [38, 317] on input "10/21" at bounding box center [38, 315] width 8 height 8
checkbox input "true"
click at [76, 317] on input "10/28" at bounding box center [77, 315] width 8 height 8
checkbox input "true"
click at [113, 317] on input "11/4" at bounding box center [117, 315] width 8 height 8
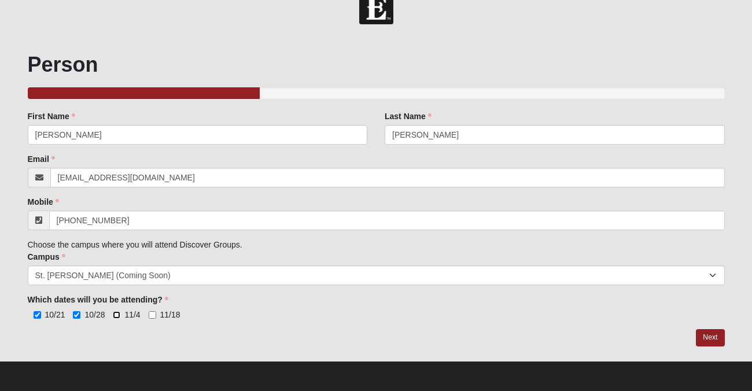
checkbox input "true"
click at [153, 316] on input "11/18" at bounding box center [153, 315] width 8 height 8
checkbox input "true"
click at [715, 340] on link "Next" at bounding box center [710, 337] width 28 height 17
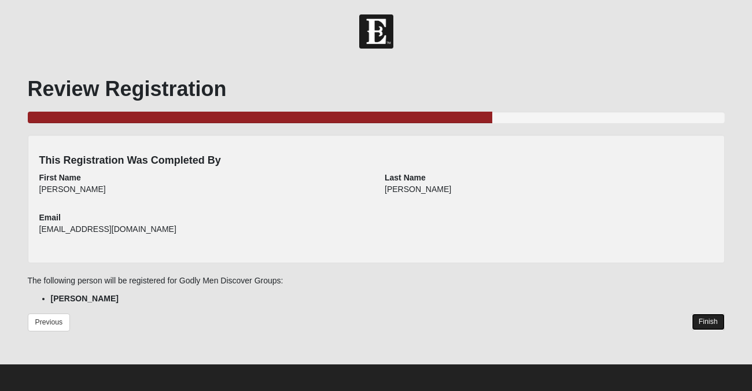
click at [708, 325] on link "Finish" at bounding box center [708, 321] width 33 height 17
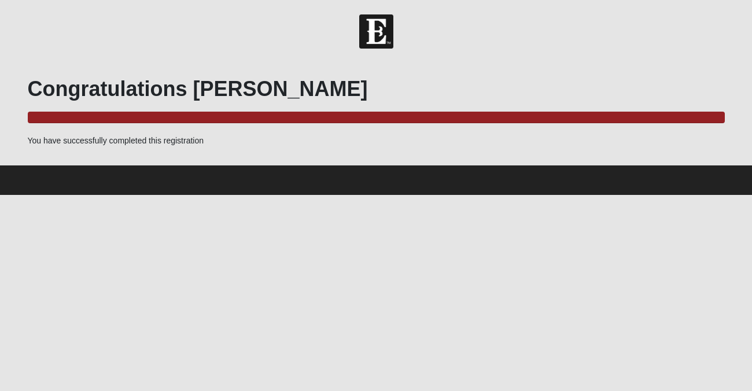
click at [628, 84] on h1 "Congratulations [PERSON_NAME]" at bounding box center [376, 88] width 697 height 25
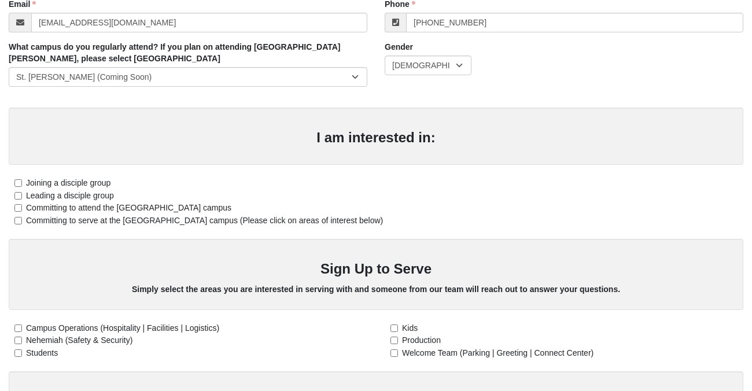
scroll to position [235, 0]
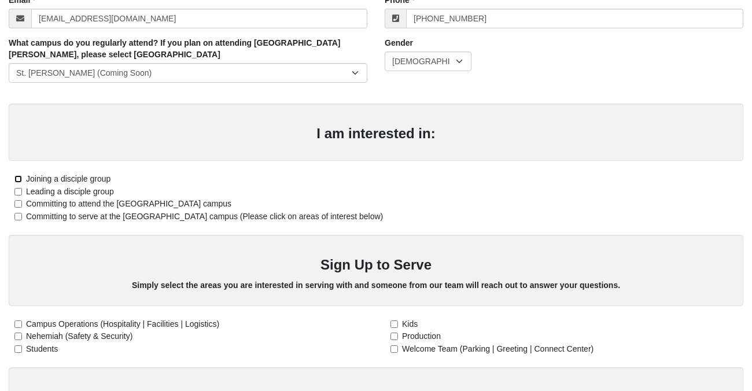
click at [17, 180] on input "Joining a disciple group" at bounding box center [18, 179] width 8 height 8
checkbox input "true"
click at [16, 205] on input "Committing to attend the St. Augustine campus" at bounding box center [18, 204] width 8 height 8
checkbox input "true"
click at [18, 218] on input "Committing to serve at the St. Augustine campus (Please click on areas of inter…" at bounding box center [18, 217] width 8 height 8
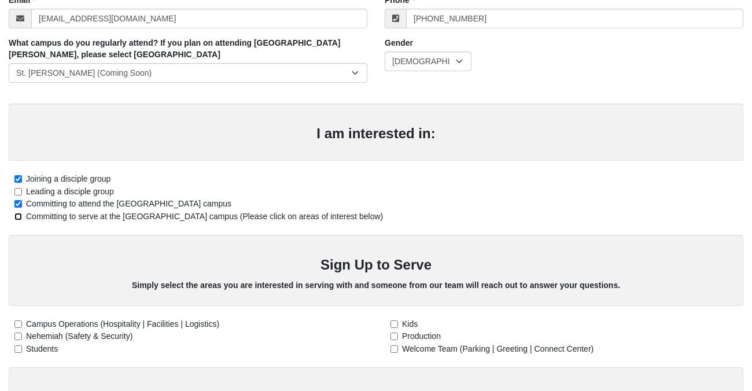
checkbox input "true"
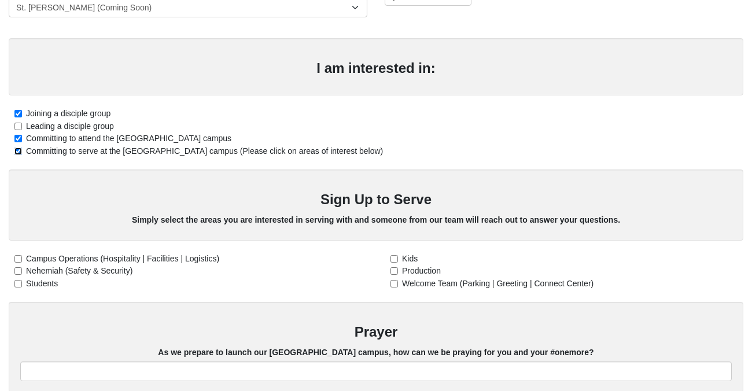
scroll to position [312, 0]
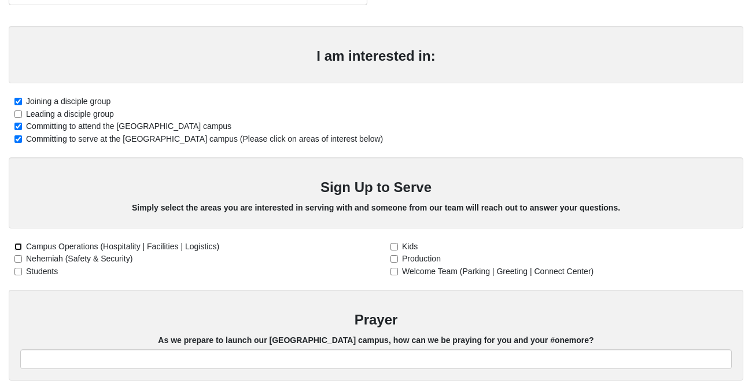
click at [19, 245] on input "Campus Operations (Hospitality | Facilities | Logistics)" at bounding box center [18, 247] width 8 height 8
checkbox input "true"
click at [18, 261] on input "Nehemiah (Safety & Security)" at bounding box center [18, 259] width 8 height 8
checkbox input "true"
click at [396, 260] on input "Production" at bounding box center [394, 259] width 8 height 8
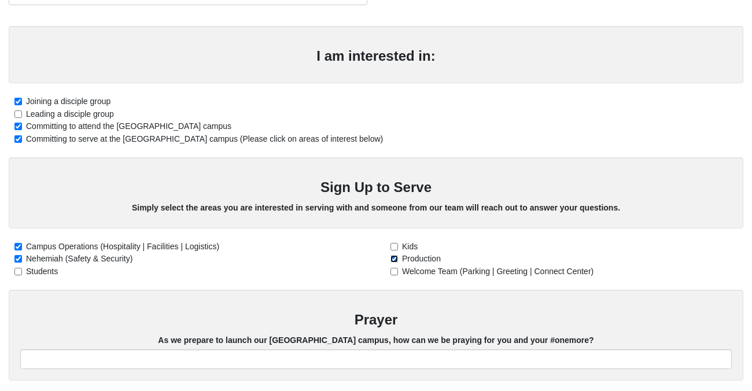
click at [396, 260] on input "Production" at bounding box center [394, 259] width 8 height 8
checkbox input "false"
click at [393, 272] on input "Welcome Team (Parking | Greeting | Connect Center)" at bounding box center [394, 272] width 8 height 8
checkbox input "true"
click at [19, 272] on input "Students" at bounding box center [18, 272] width 8 height 8
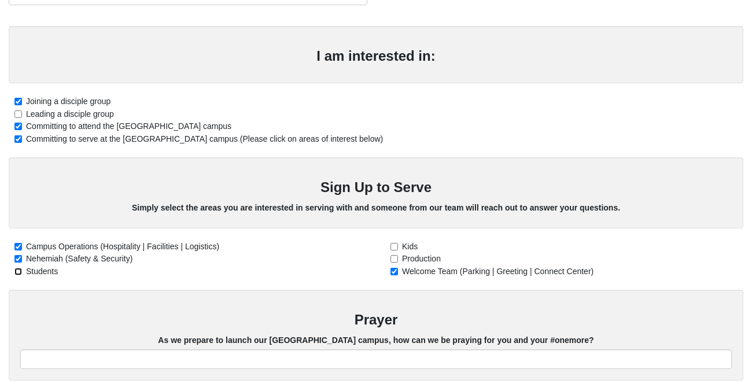
checkbox input "true"
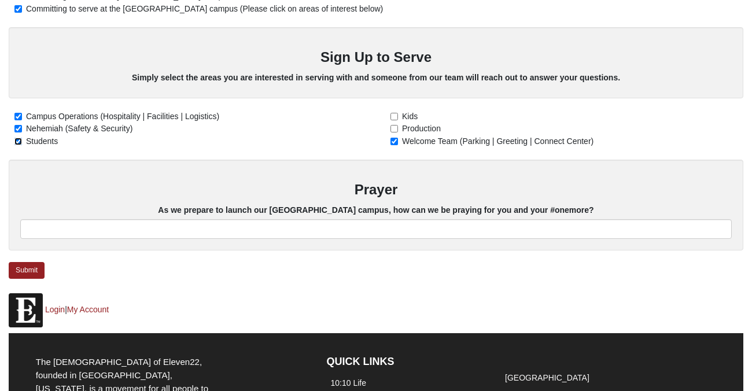
scroll to position [443, 0]
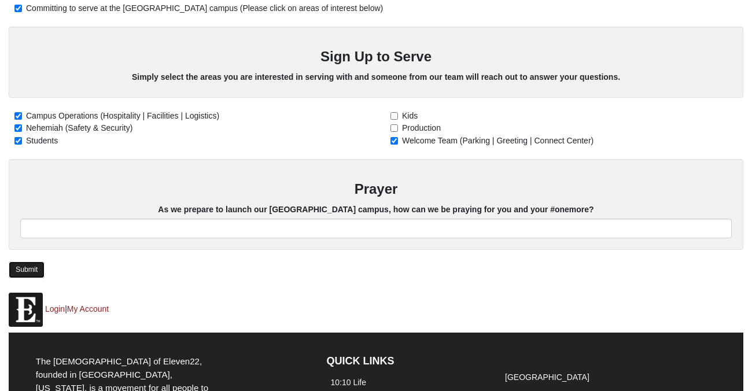
click at [26, 272] on link "Submit" at bounding box center [27, 269] width 36 height 17
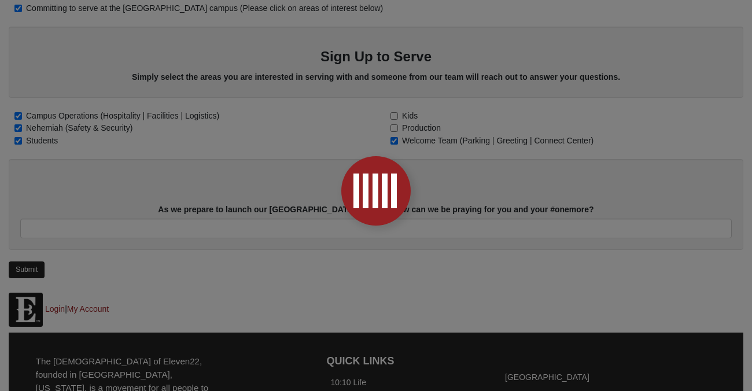
scroll to position [0, 0]
